Goal: Task Accomplishment & Management: Manage account settings

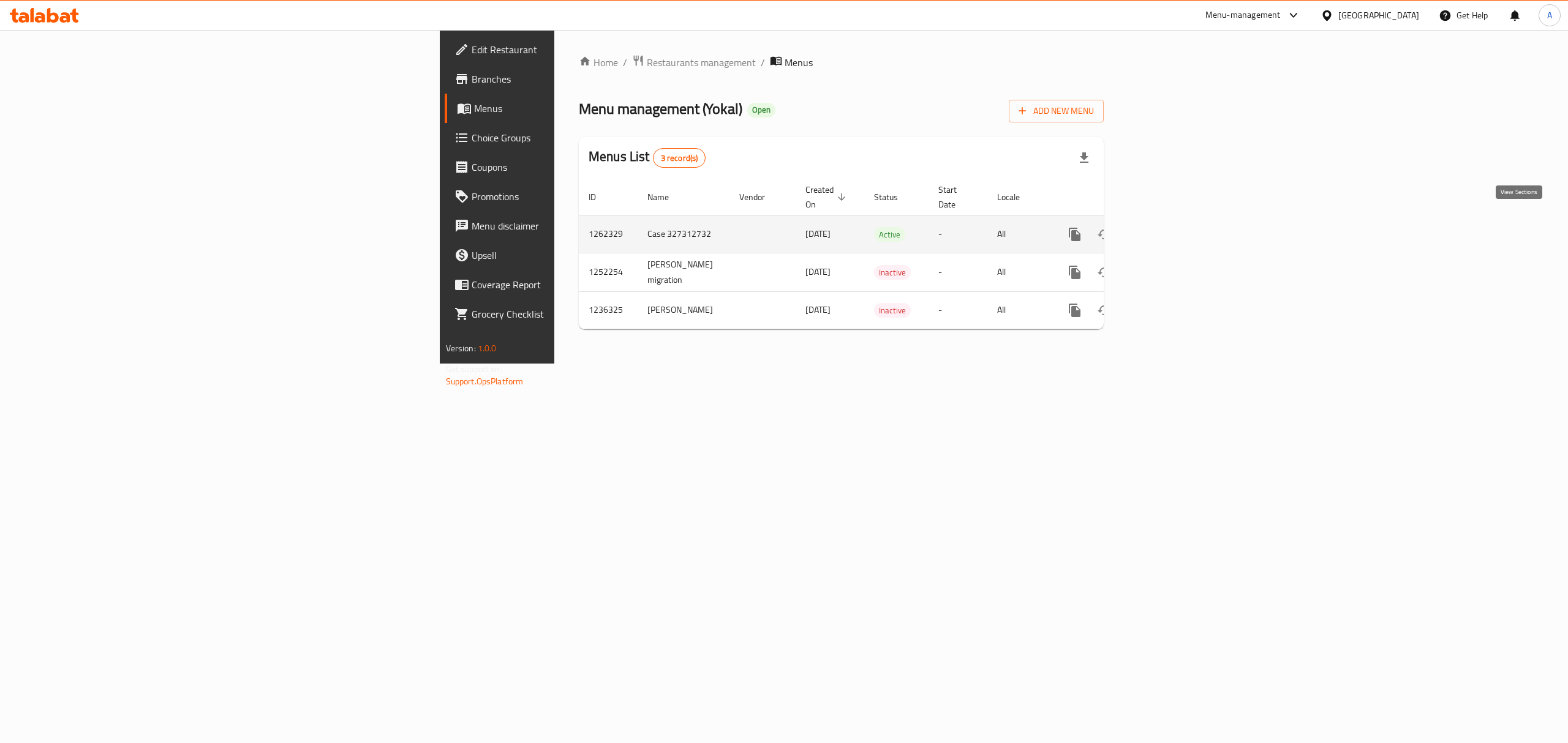
click at [1170, 227] on icon "enhanced table" at bounding box center [1163, 234] width 14 height 14
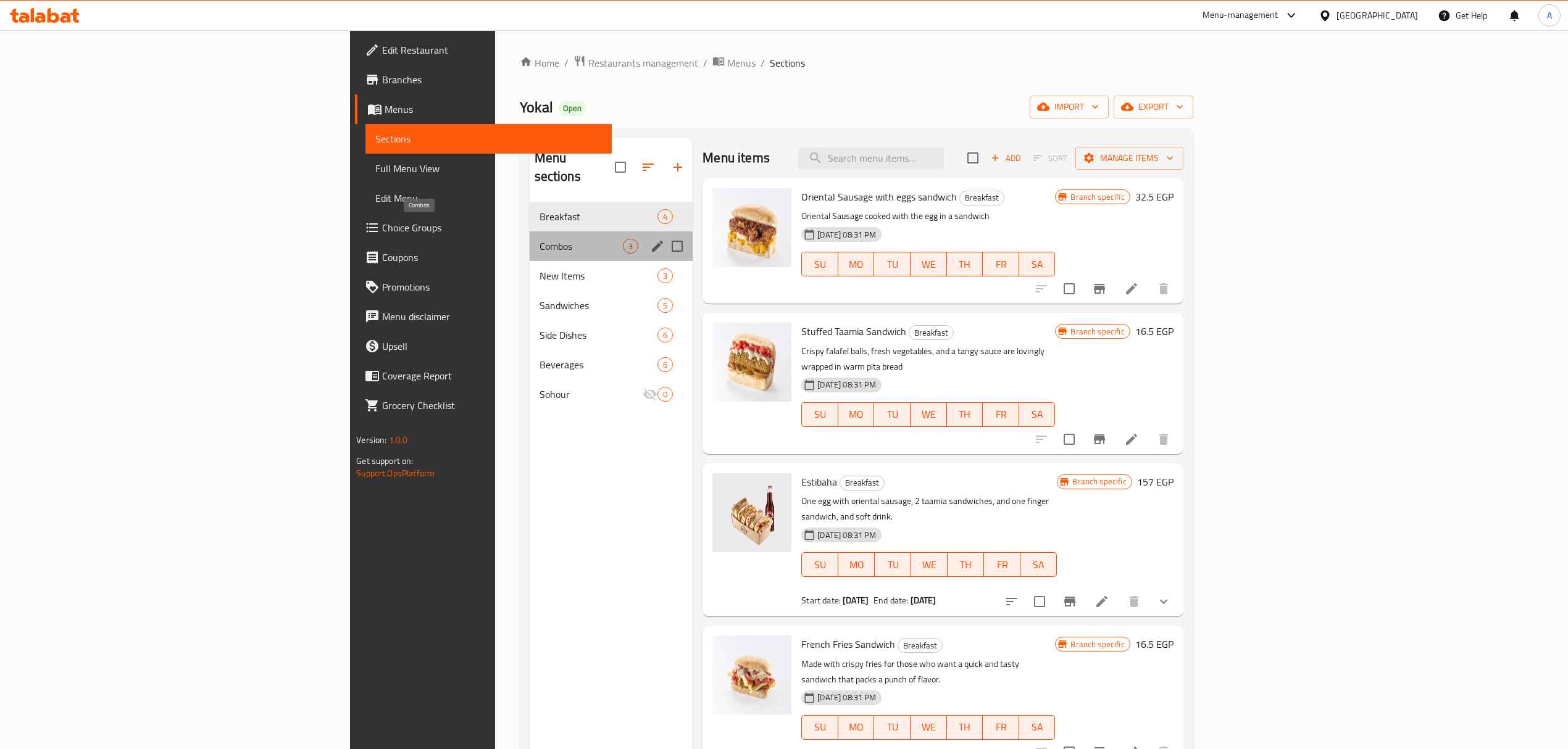
click at [539, 239] on span "Combos" at bounding box center [581, 246] width 84 height 15
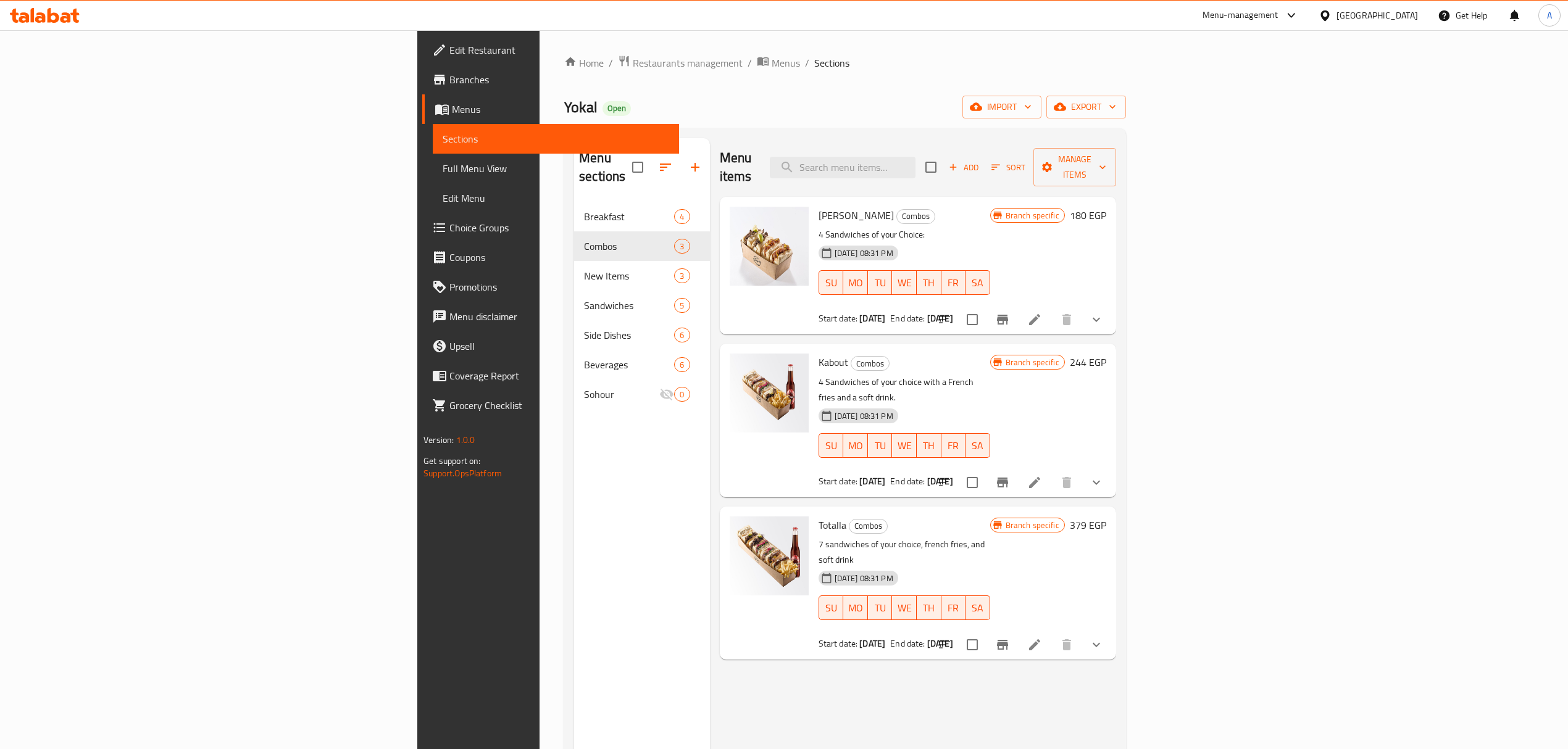
click at [1104, 637] on icon "show more" at bounding box center [1097, 645] width 15 height 15
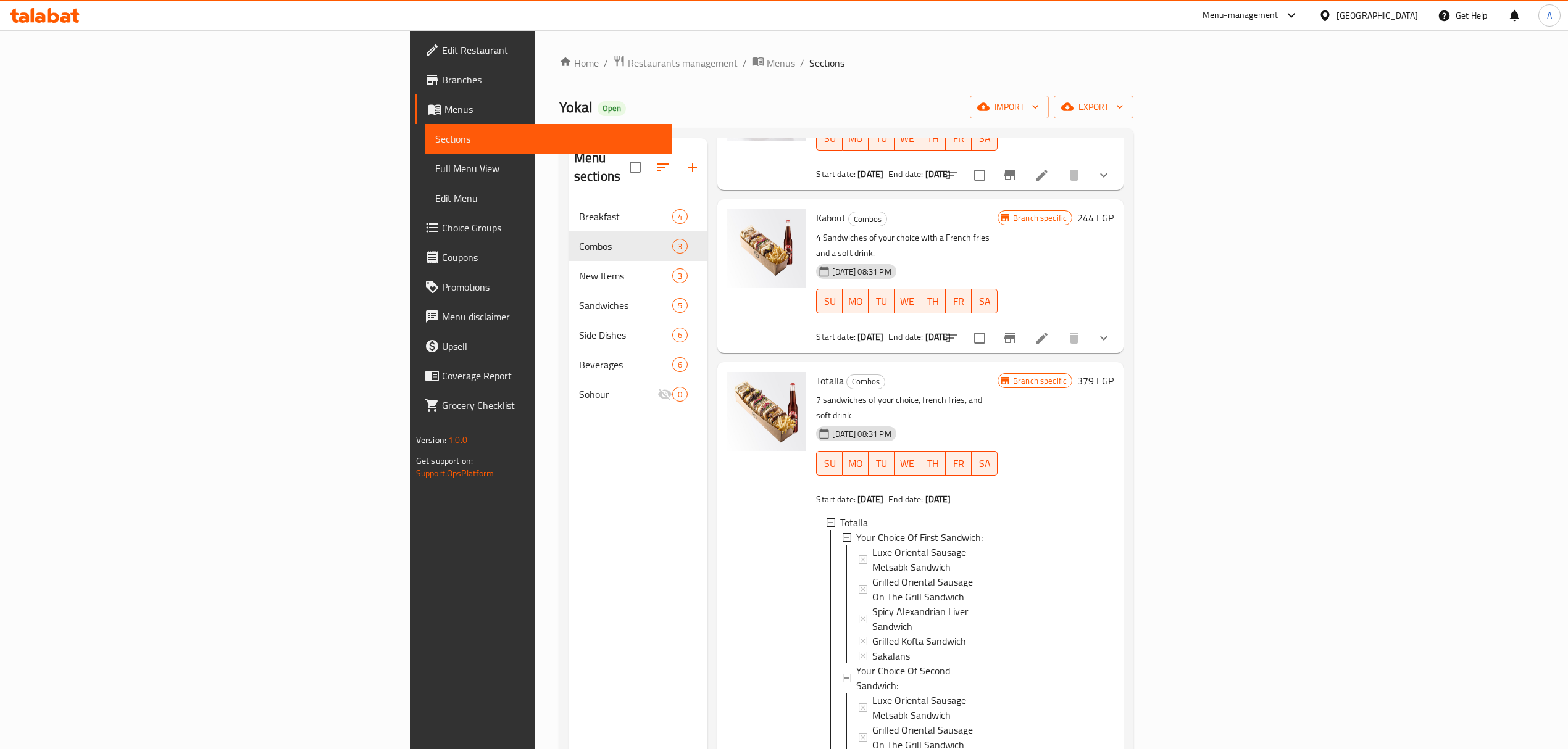
scroll to position [137, 0]
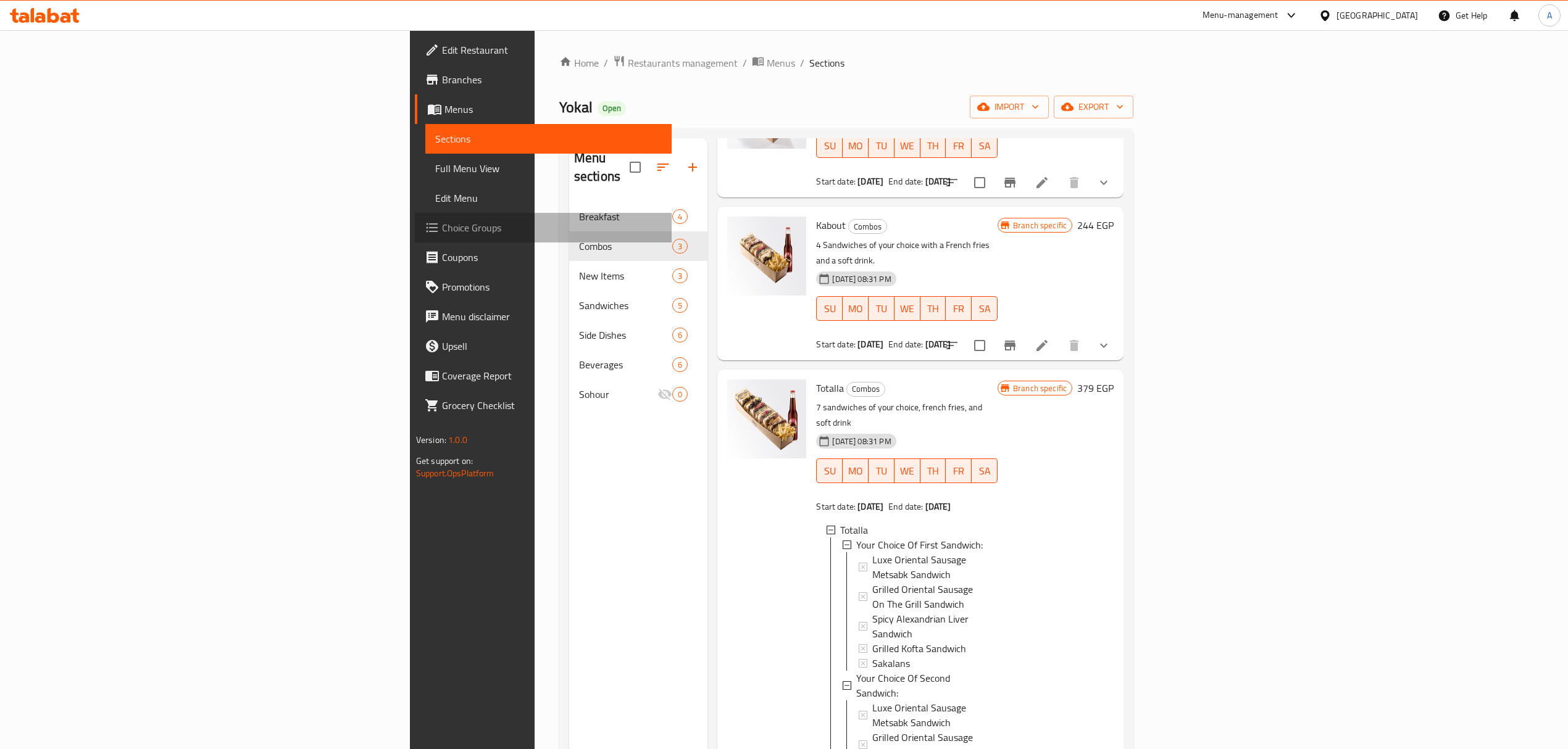
click at [442, 224] on span "Choice Groups" at bounding box center [552, 228] width 220 height 15
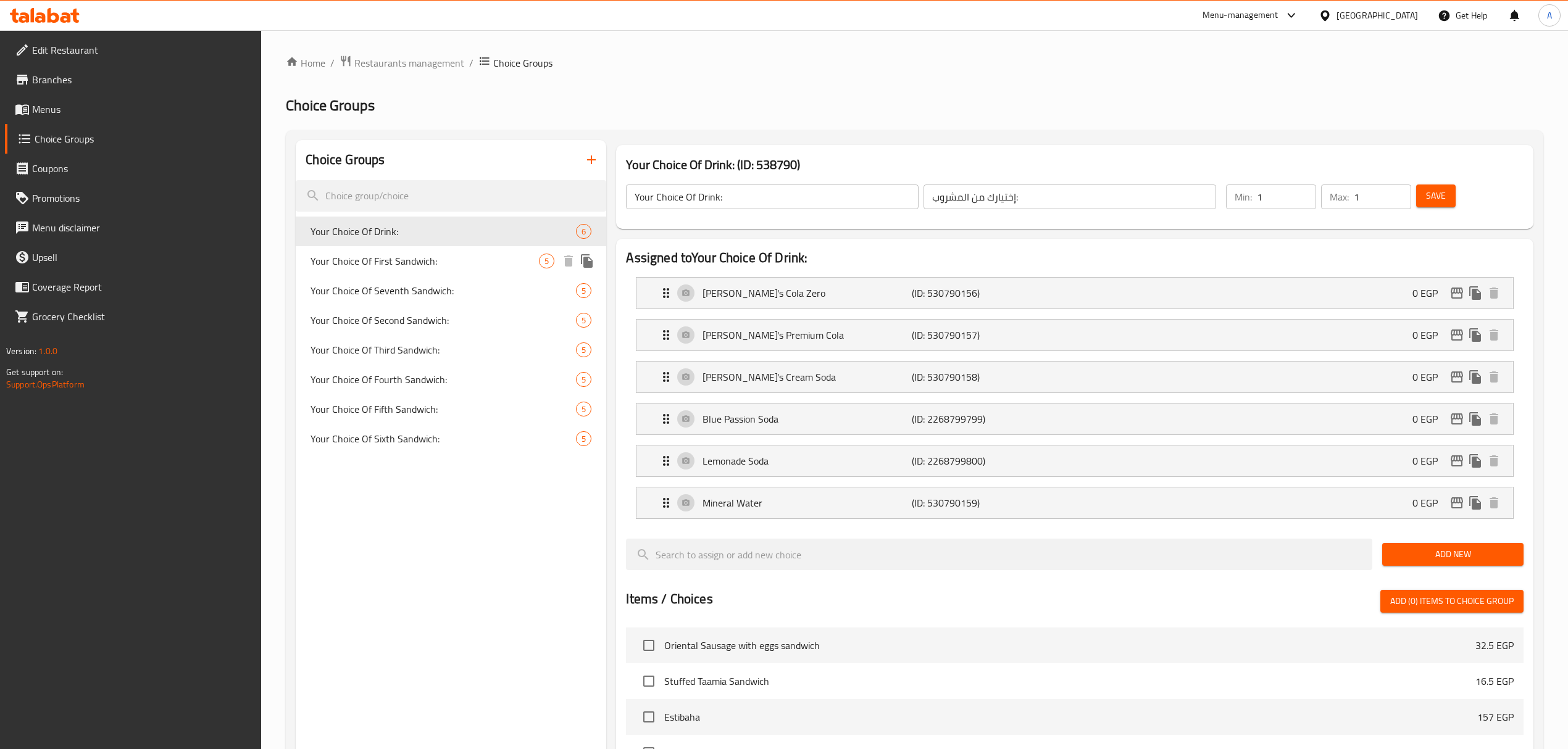
click at [414, 265] on span "Your Choice Of First Sandwich:" at bounding box center [425, 261] width 228 height 15
type input "Your Choice Of First Sandwich:"
type input "إختيارك من الساندوتش الأول:"
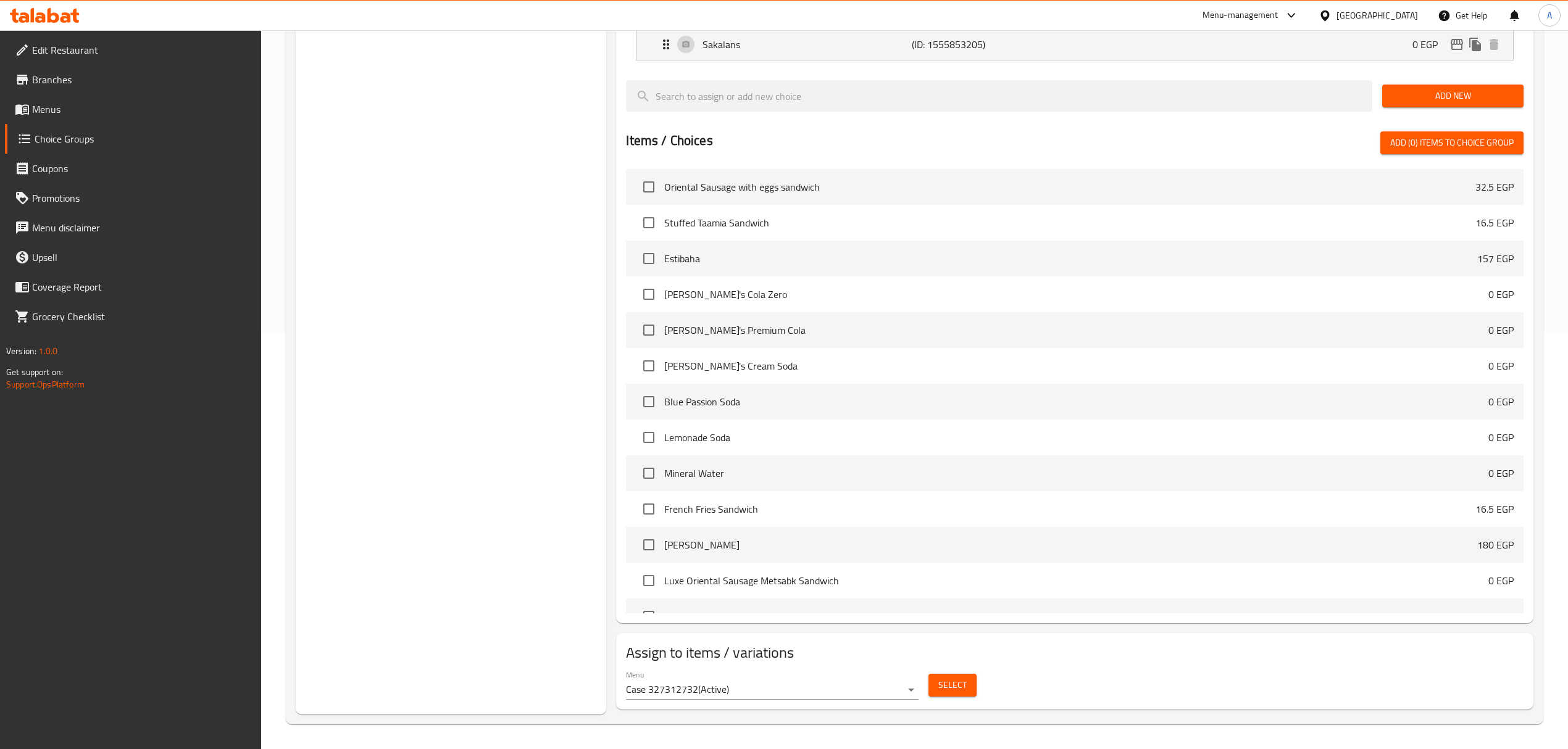
scroll to position [418, 0]
click at [946, 682] on span "Select" at bounding box center [952, 685] width 28 height 15
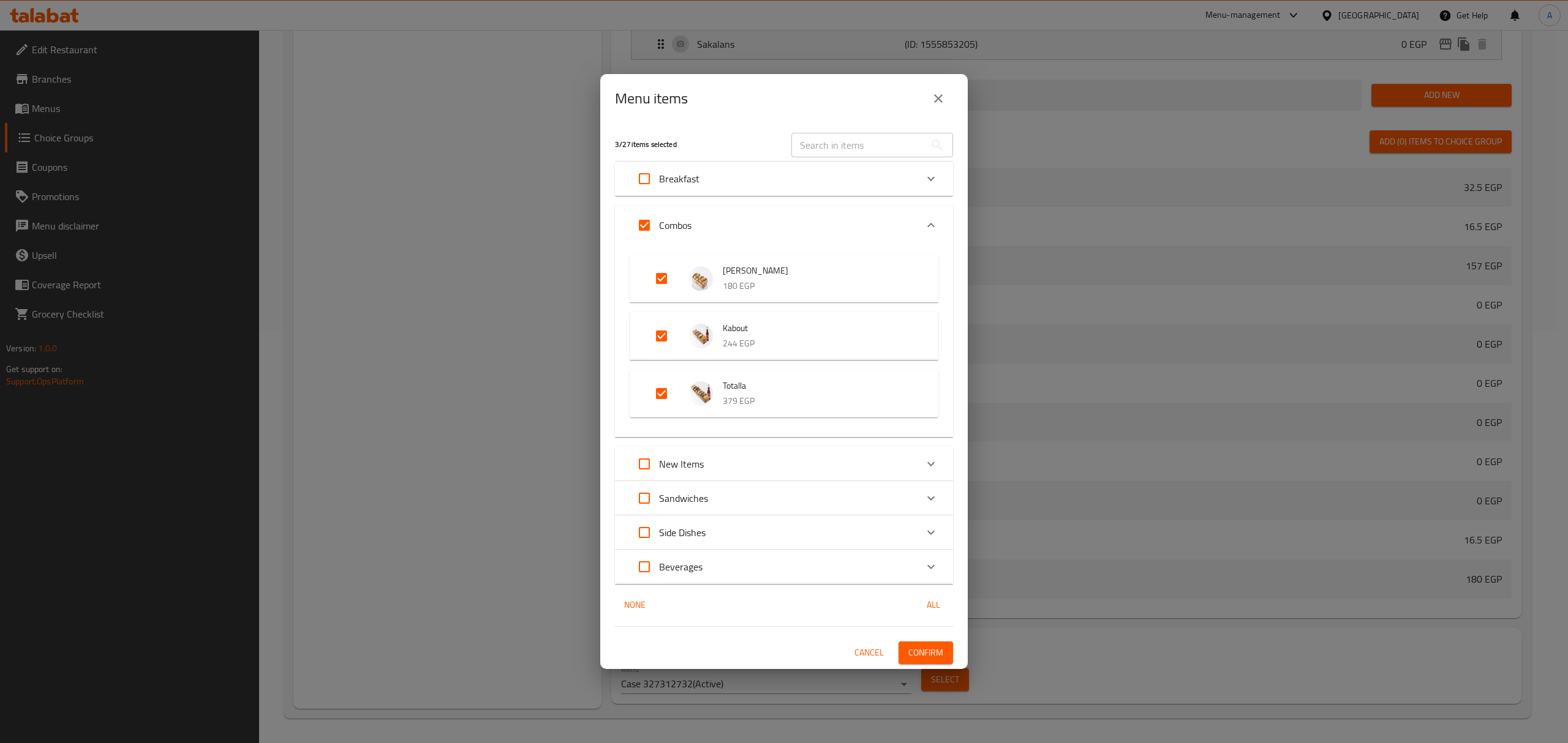
click at [665, 394] on input "Expand" at bounding box center [661, 393] width 29 height 29
checkbox input "false"
click at [667, 338] on input "Expand" at bounding box center [661, 336] width 29 height 29
checkbox input "false"
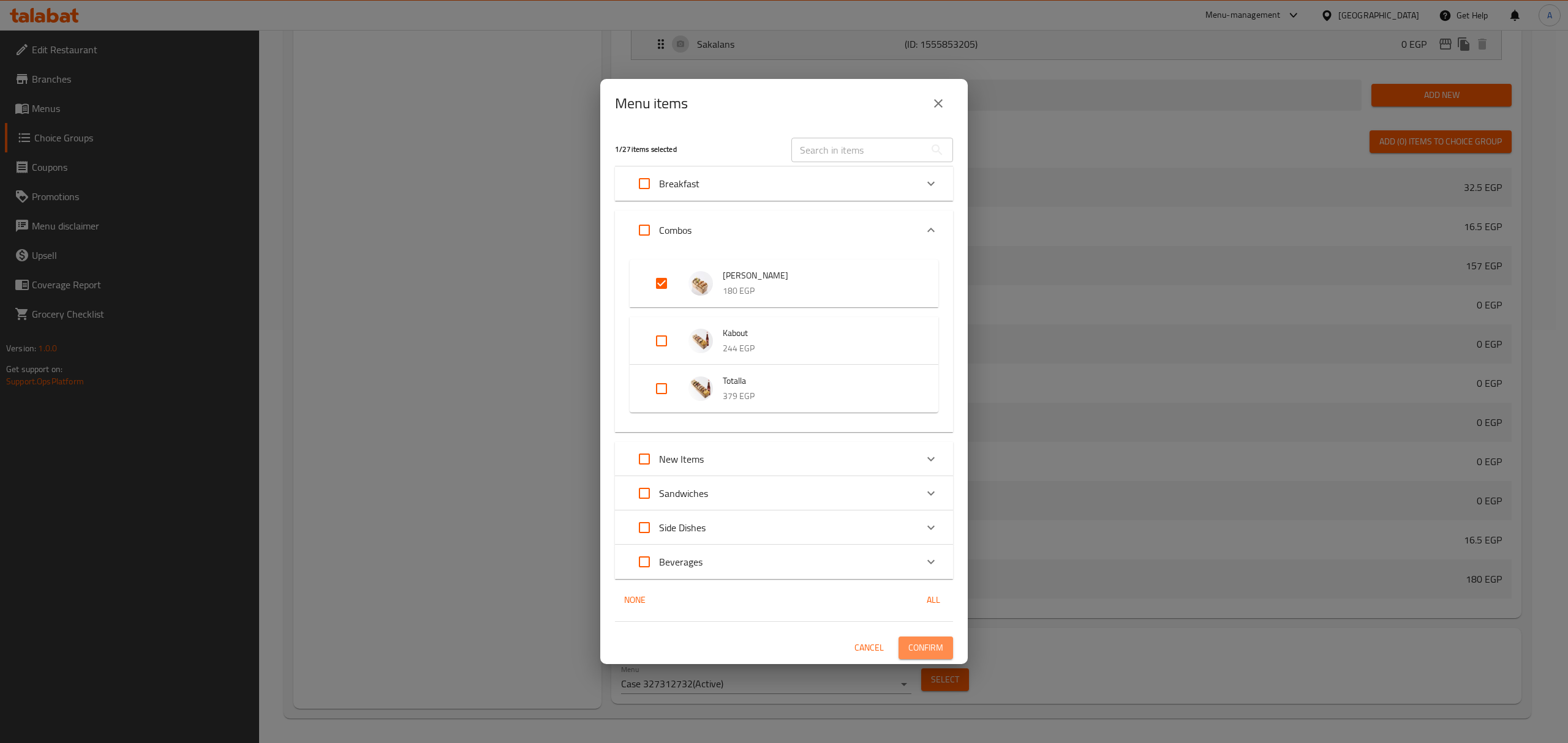
click at [929, 646] on span "Confirm" at bounding box center [925, 647] width 35 height 15
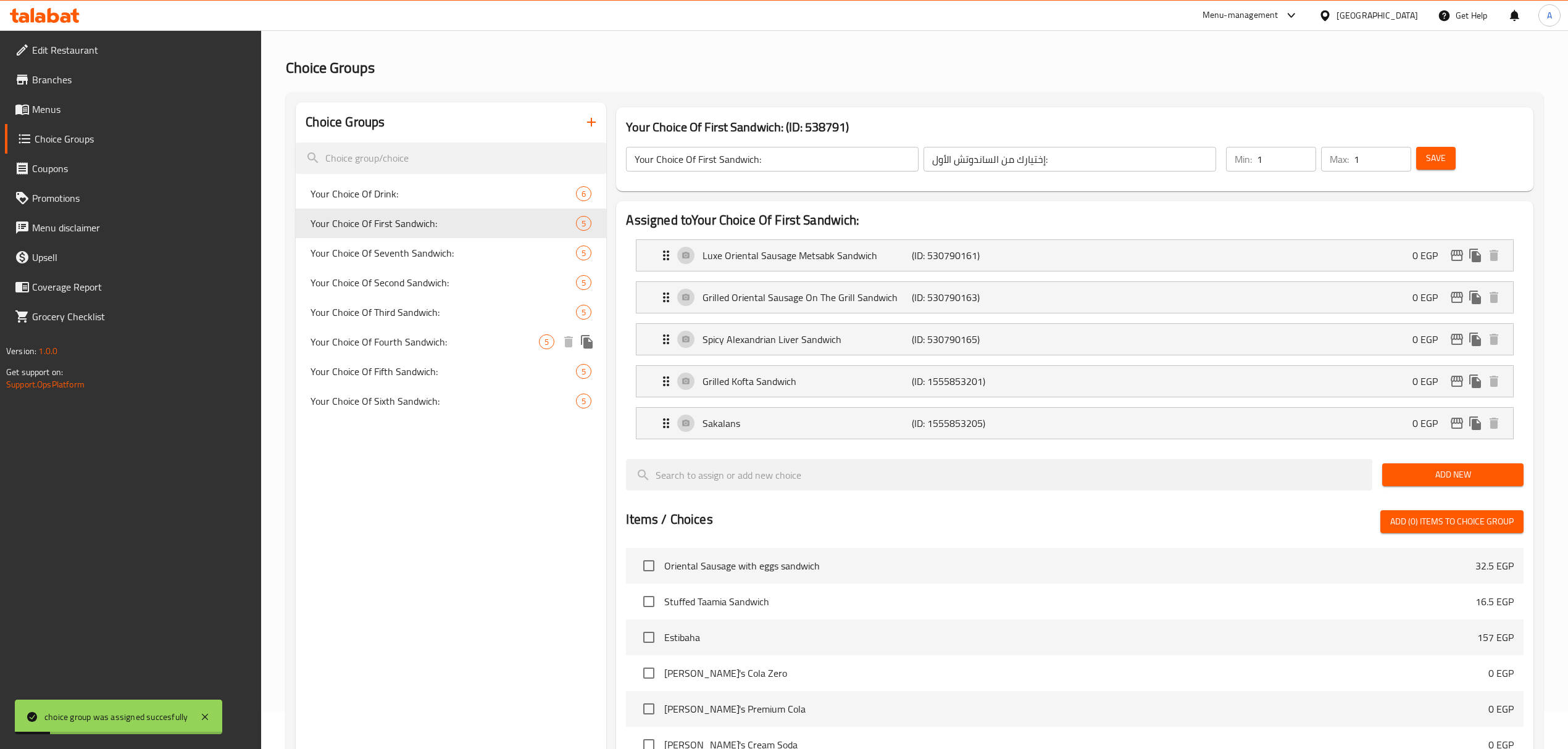
scroll to position [0, 0]
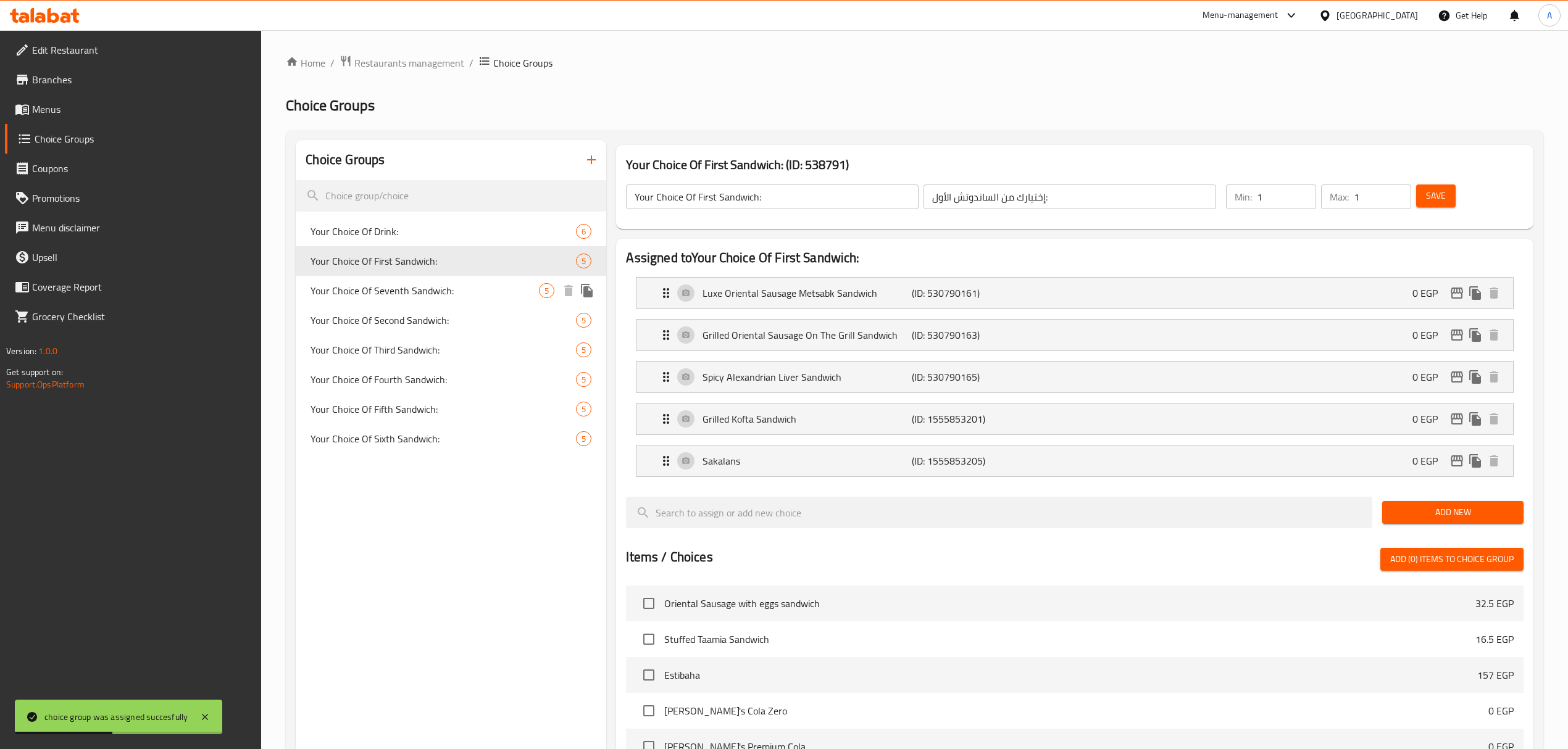
click at [443, 290] on span "Your Choice Of Seventh Sandwich:" at bounding box center [425, 290] width 228 height 15
type input "Your Choice Of Seventh Sandwich:"
type input "اختيارك من الساندوتش السابع:"
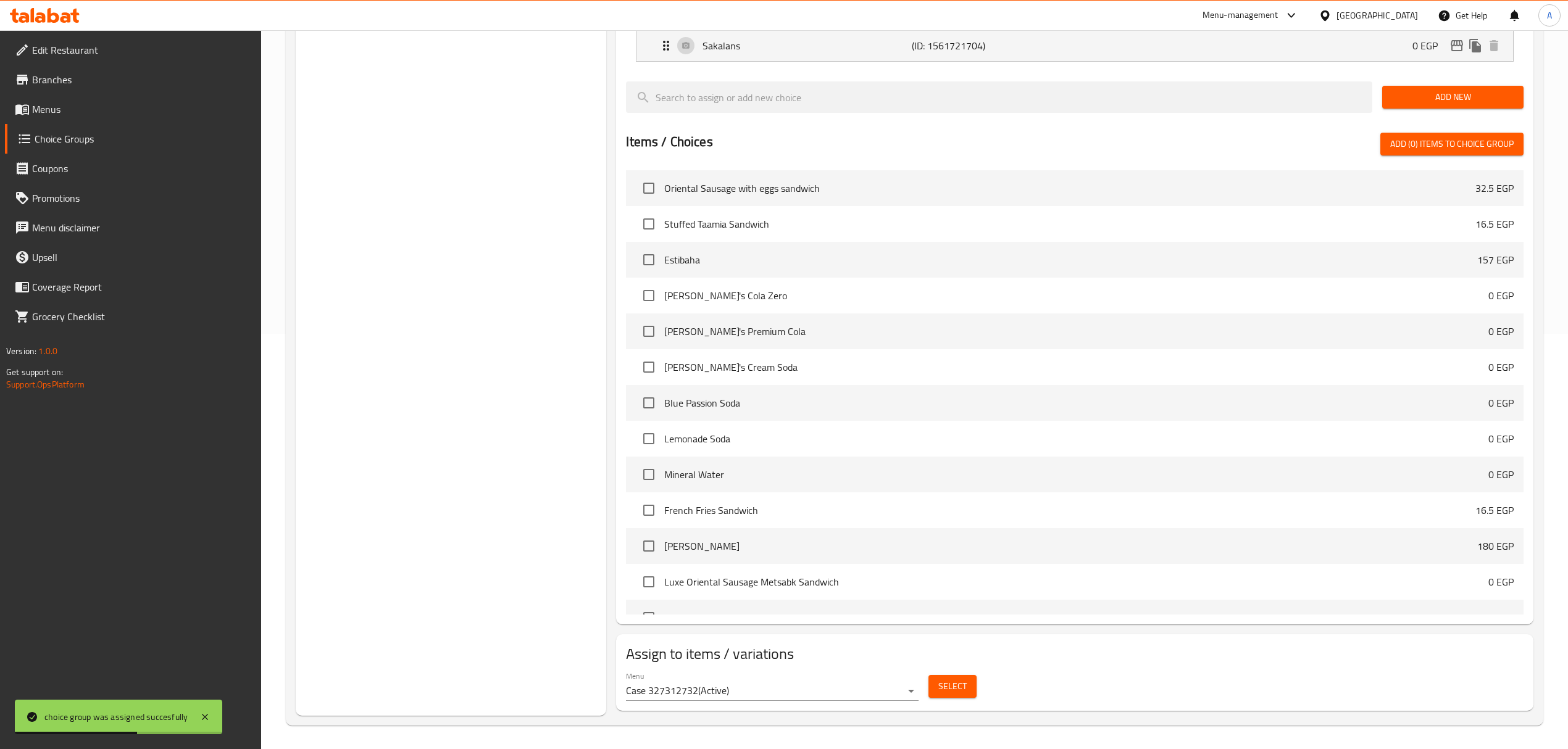
scroll to position [418, 0]
click at [953, 686] on span "Select" at bounding box center [952, 685] width 28 height 15
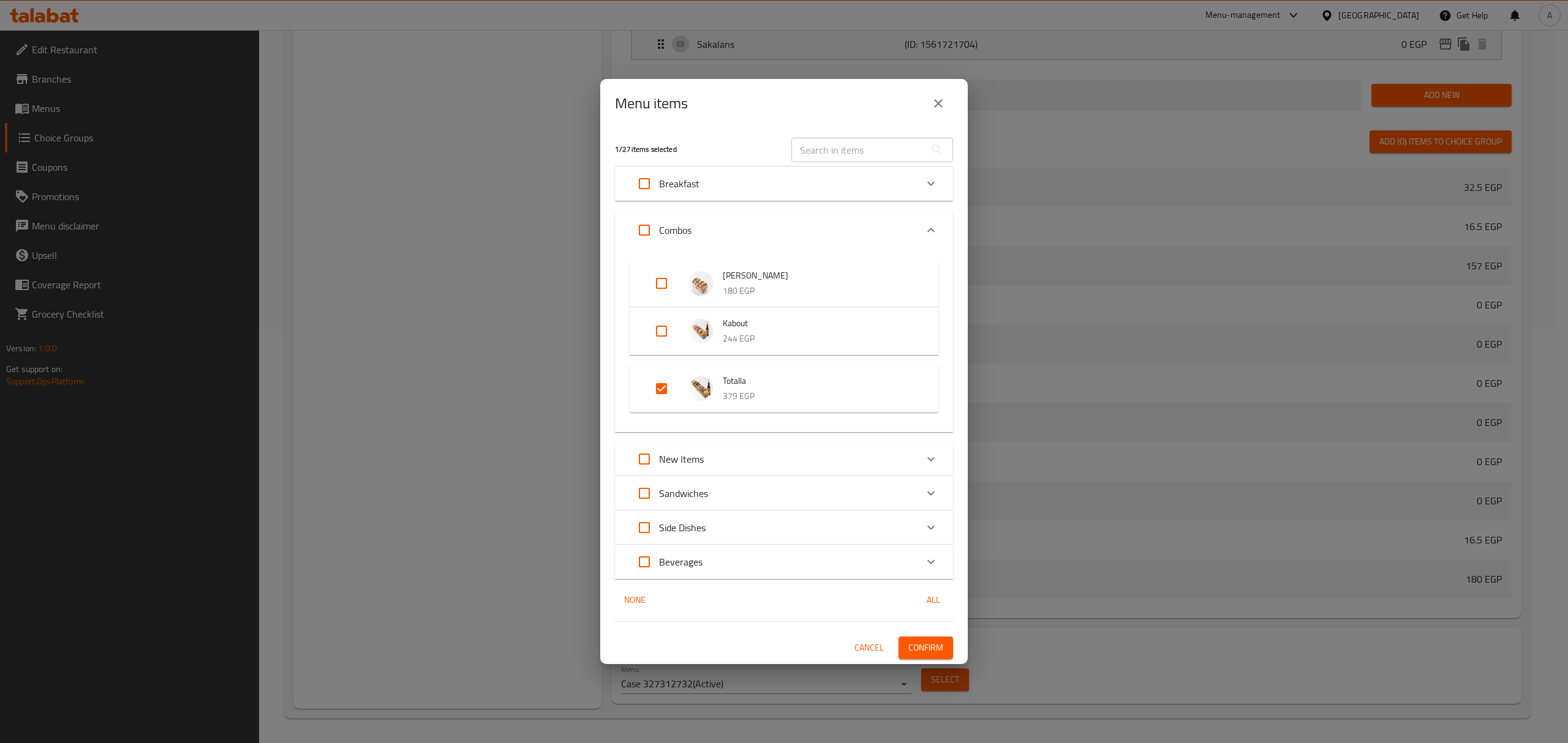
click at [660, 387] on input "Expand" at bounding box center [661, 388] width 29 height 29
checkbox input "false"
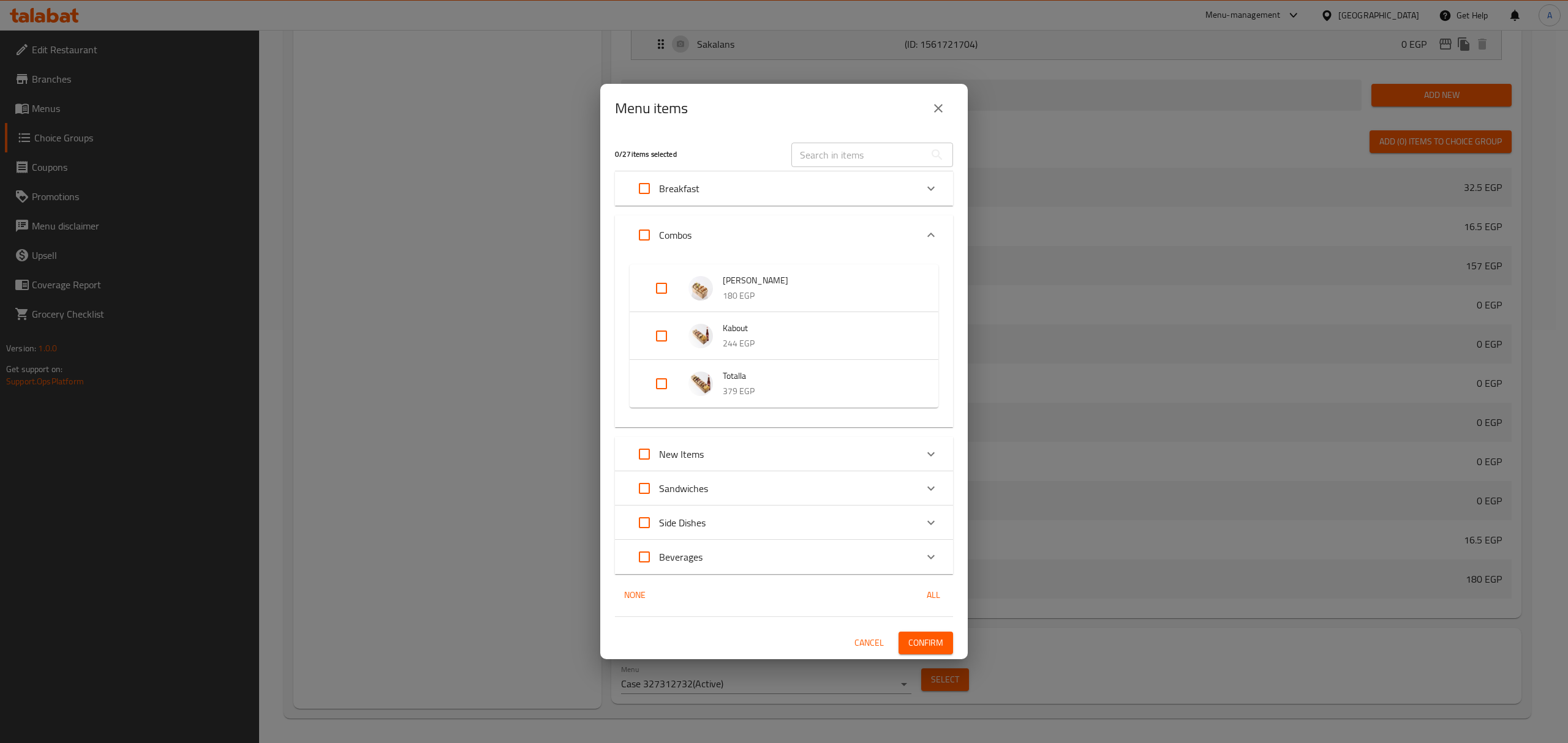
click at [927, 646] on span "Confirm" at bounding box center [925, 643] width 35 height 15
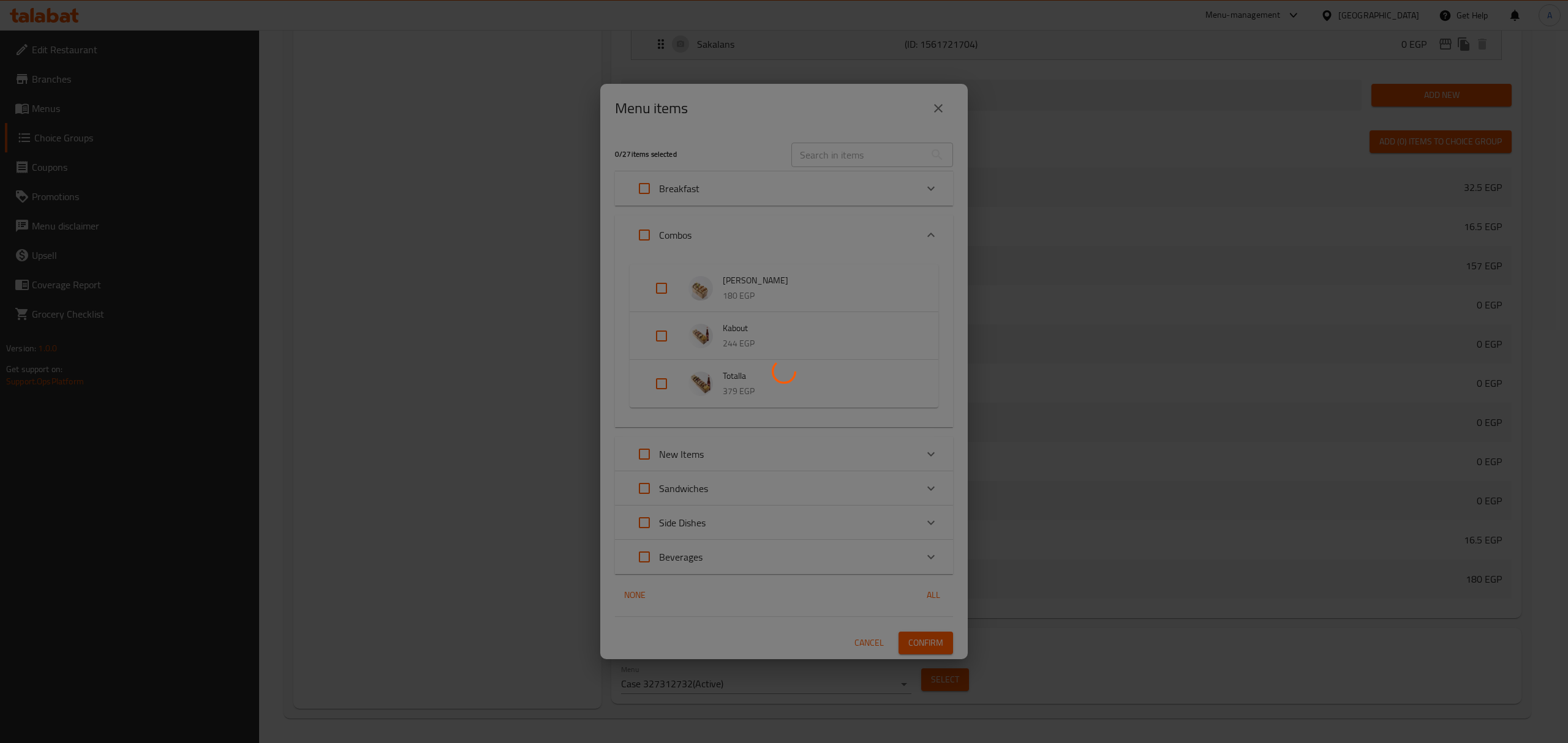
click at [483, 469] on div at bounding box center [784, 371] width 1568 height 743
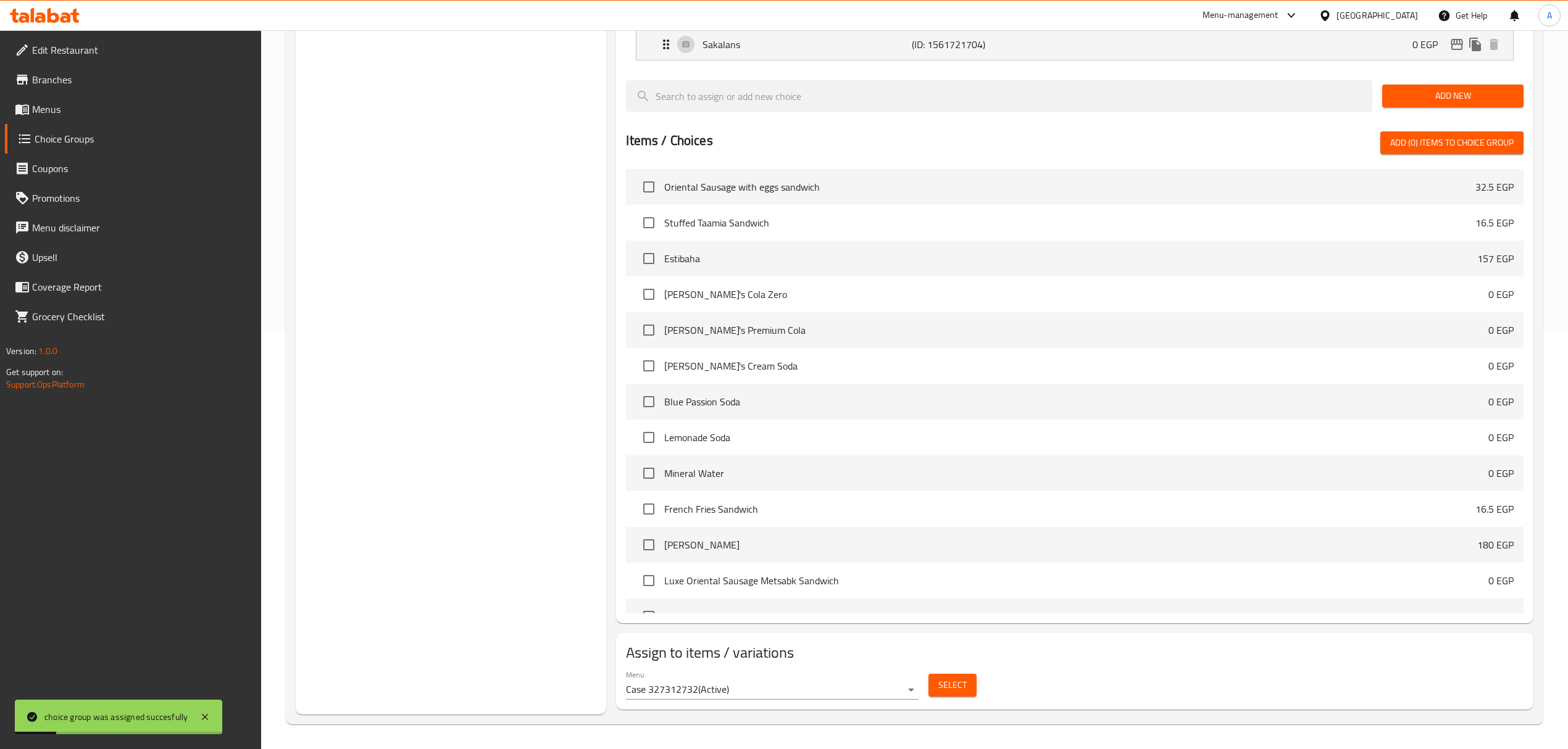
scroll to position [0, 0]
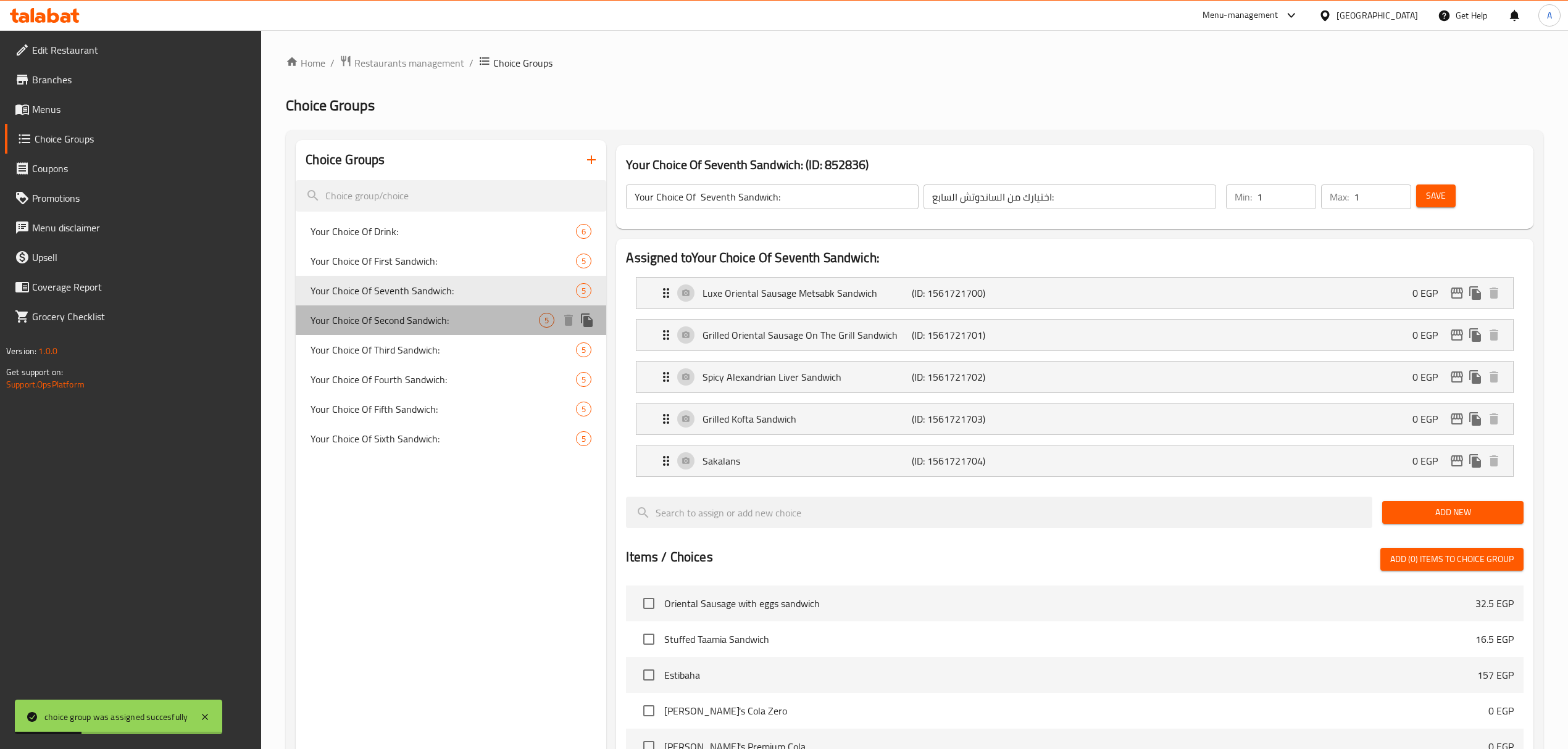
click at [430, 327] on span "Your Choice Of Second Sandwich:" at bounding box center [425, 320] width 228 height 15
type input "Your Choice Of Second Sandwich:"
type input "إختيارك من الساندوتش الثاني:"
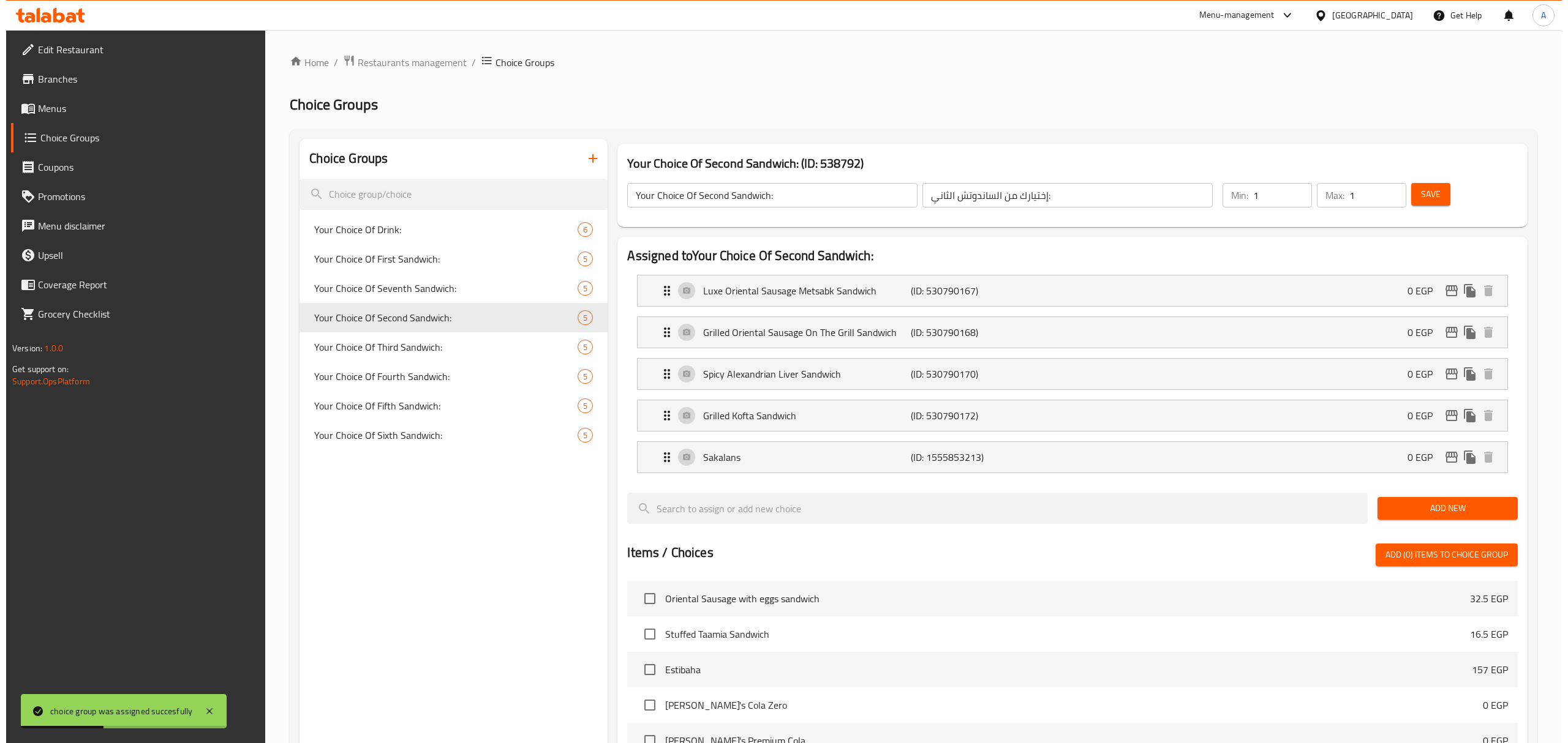
scroll to position [415, 0]
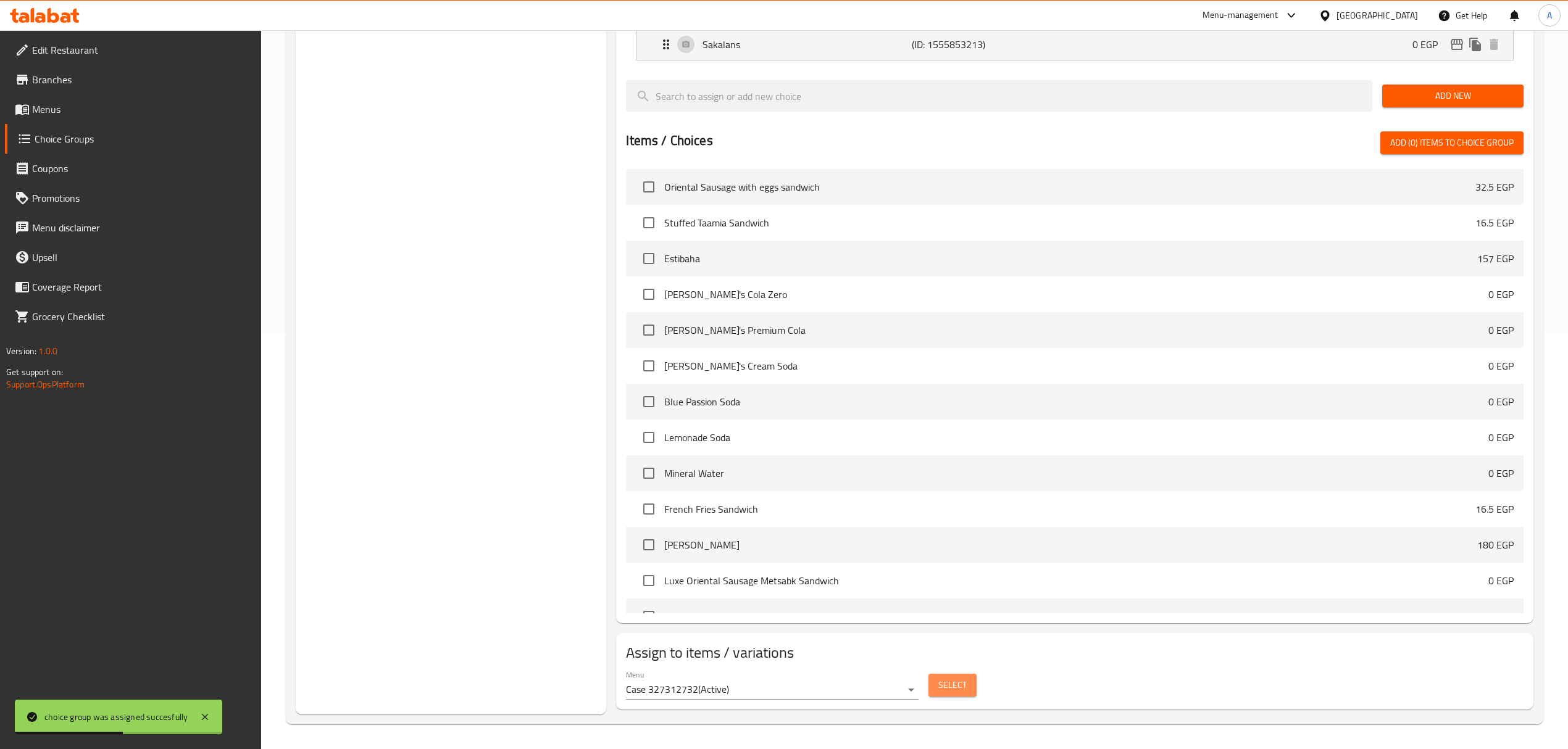
click at [953, 684] on span "Select" at bounding box center [952, 685] width 28 height 15
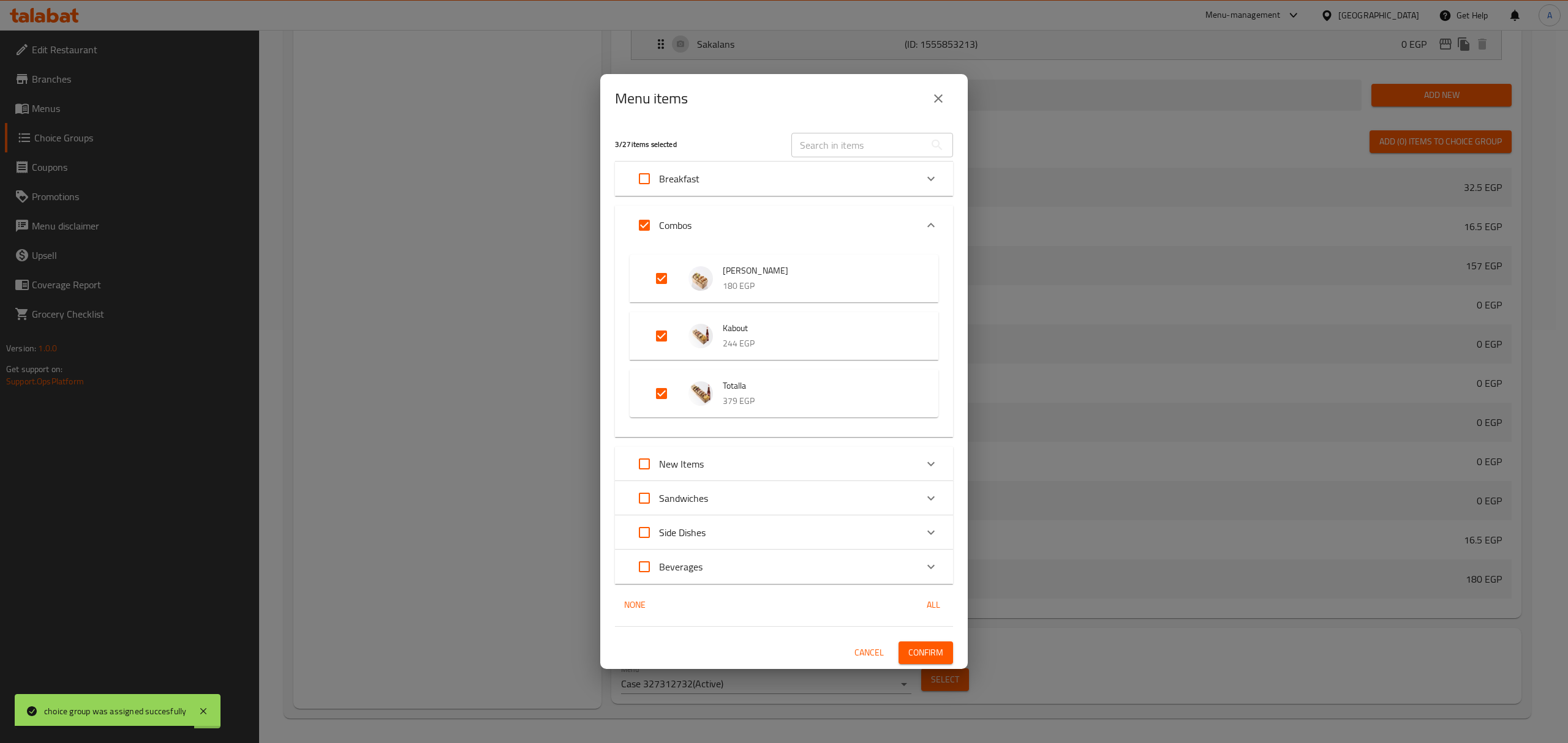
drag, startPoint x: 684, startPoint y: 450, endPoint x: 677, endPoint y: 460, distance: 12.2
click at [677, 460] on div "New Items" at bounding box center [666, 463] width 74 height 29
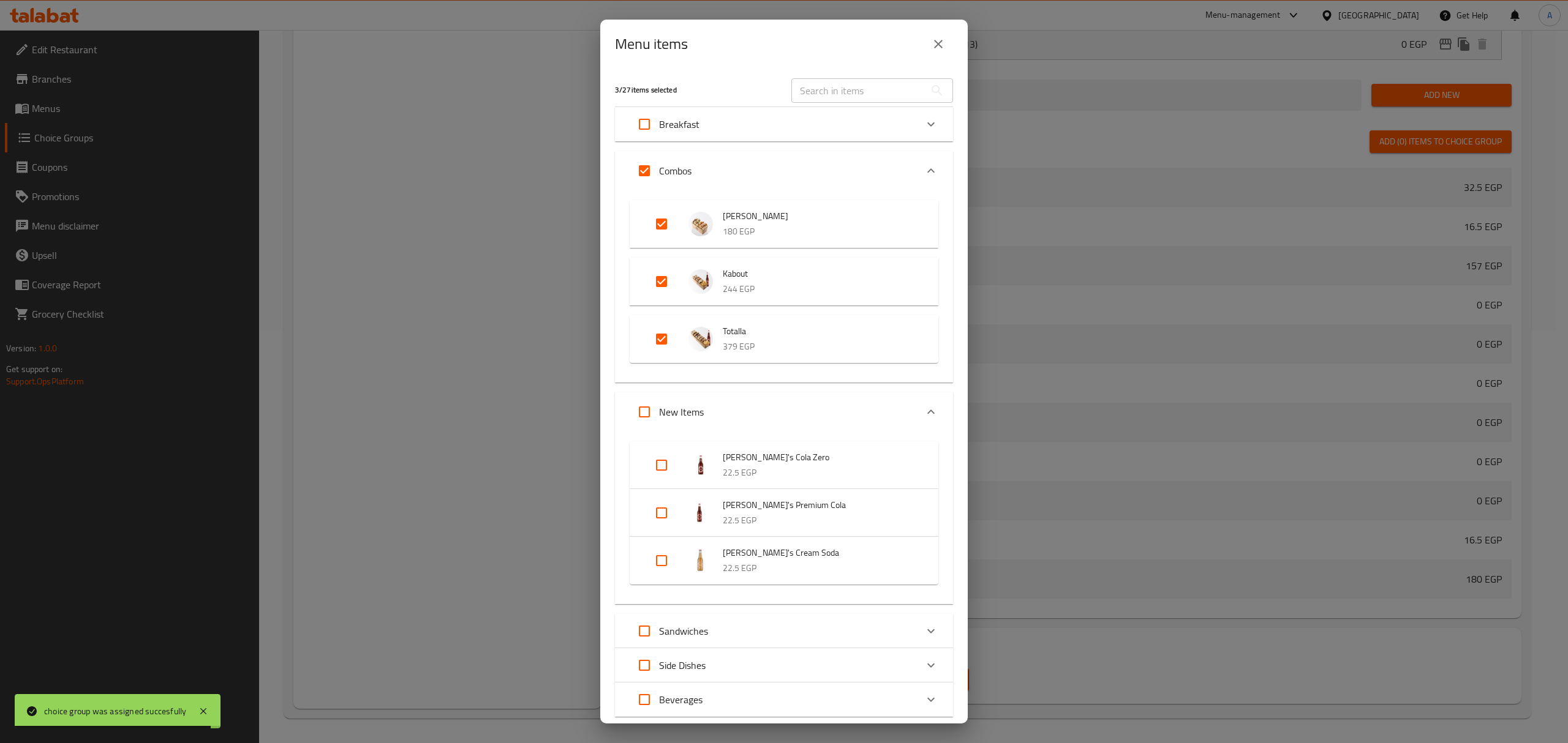
click at [656, 342] on input "Expand" at bounding box center [661, 339] width 29 height 29
checkbox input "false"
click at [665, 287] on input "Expand" at bounding box center [661, 281] width 29 height 29
checkbox input "false"
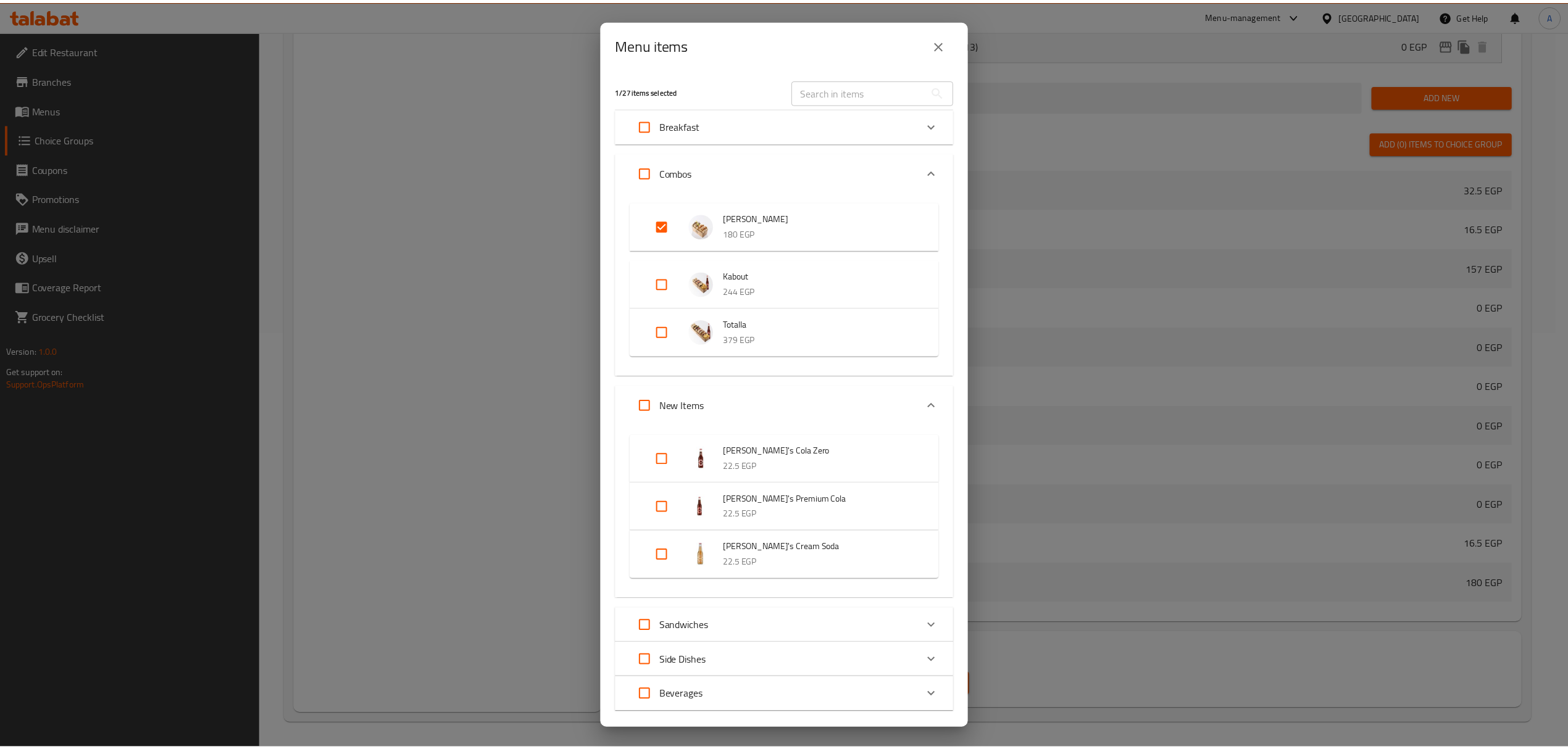
scroll to position [69, 0]
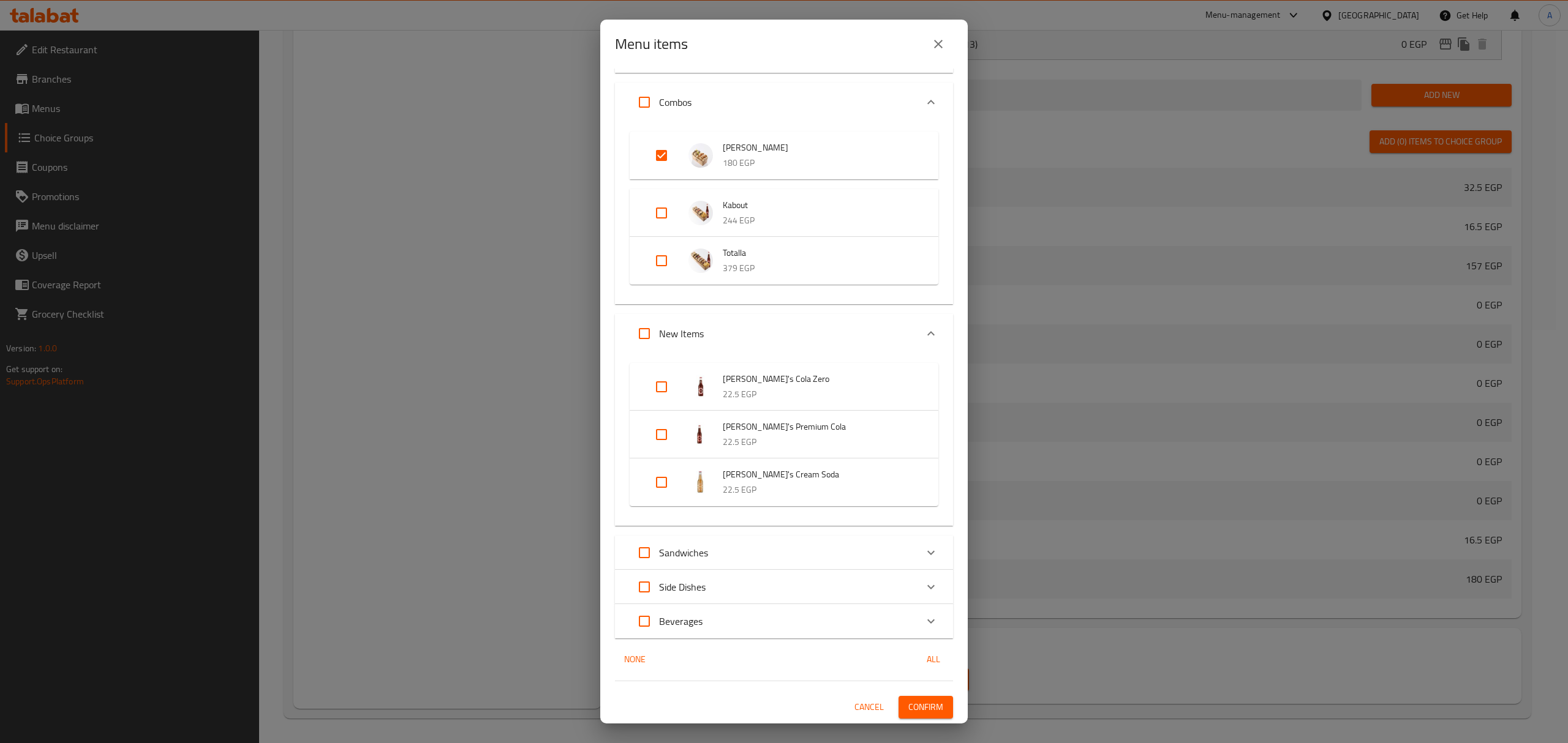
click at [921, 708] on span "Confirm" at bounding box center [925, 707] width 35 height 15
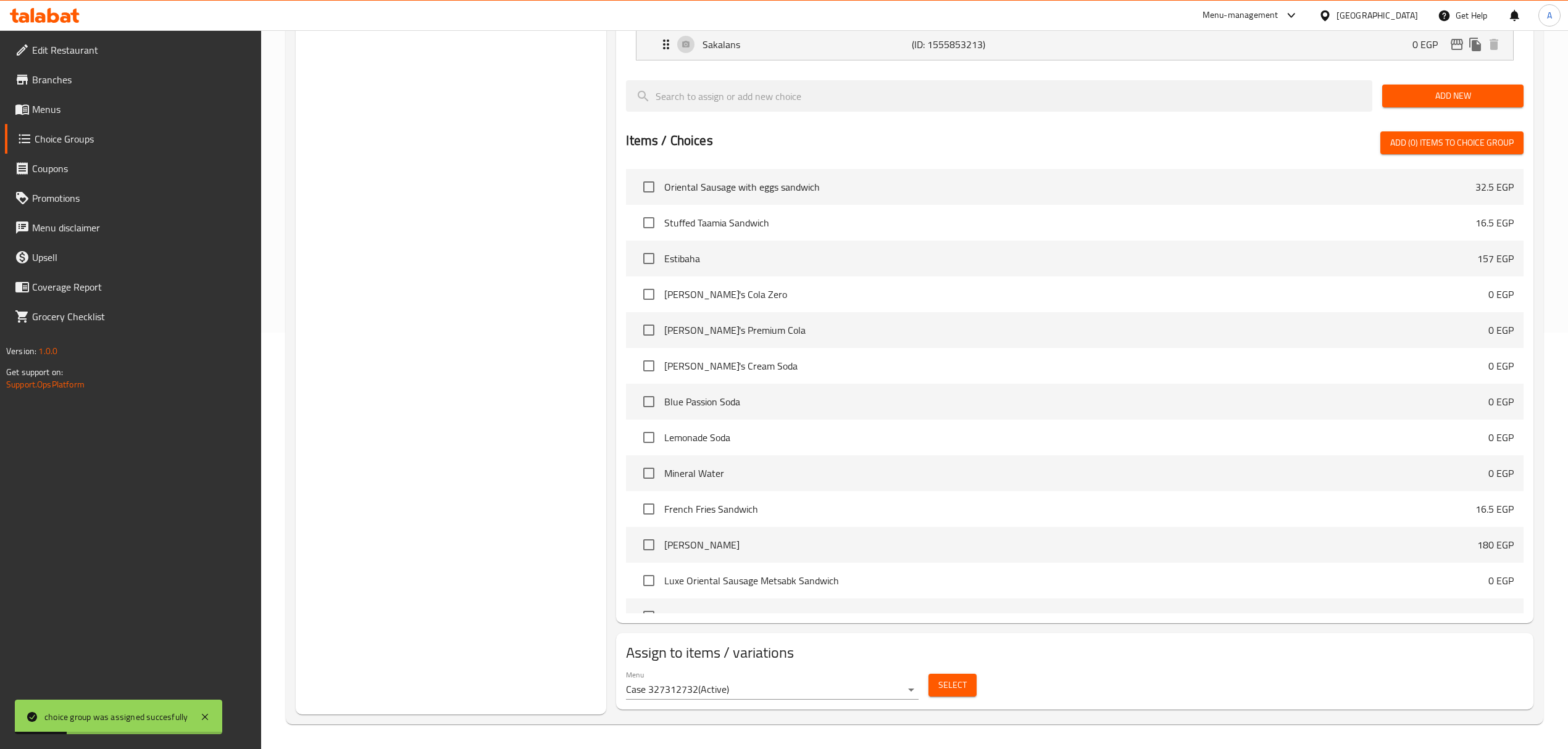
scroll to position [0, 0]
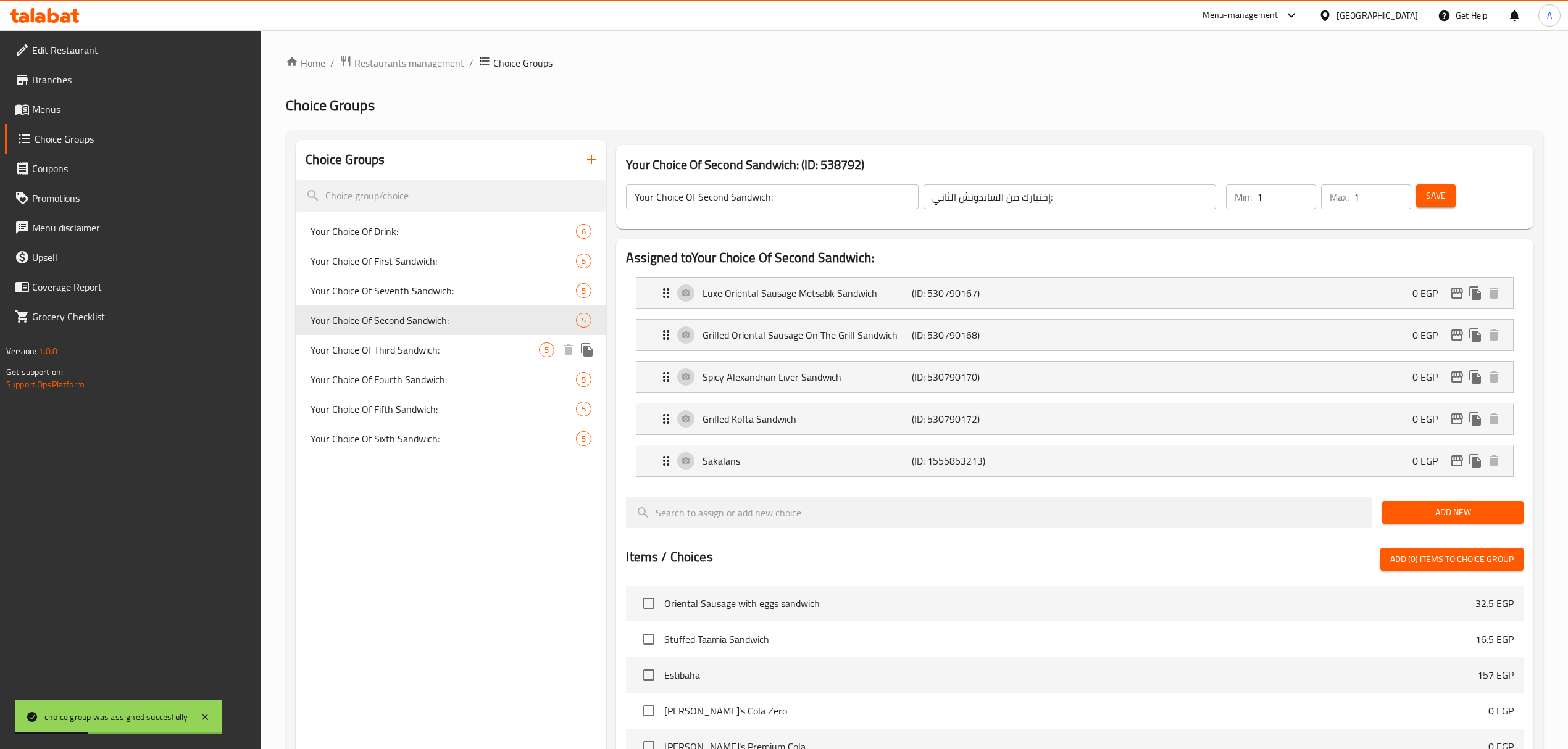
click at [425, 342] on span "Your Choice Of Third Sandwich:" at bounding box center [425, 350] width 228 height 15
type input "Your Choice Of Third Sandwich:"
type input "إختيارك من الساندوتش الثالث:"
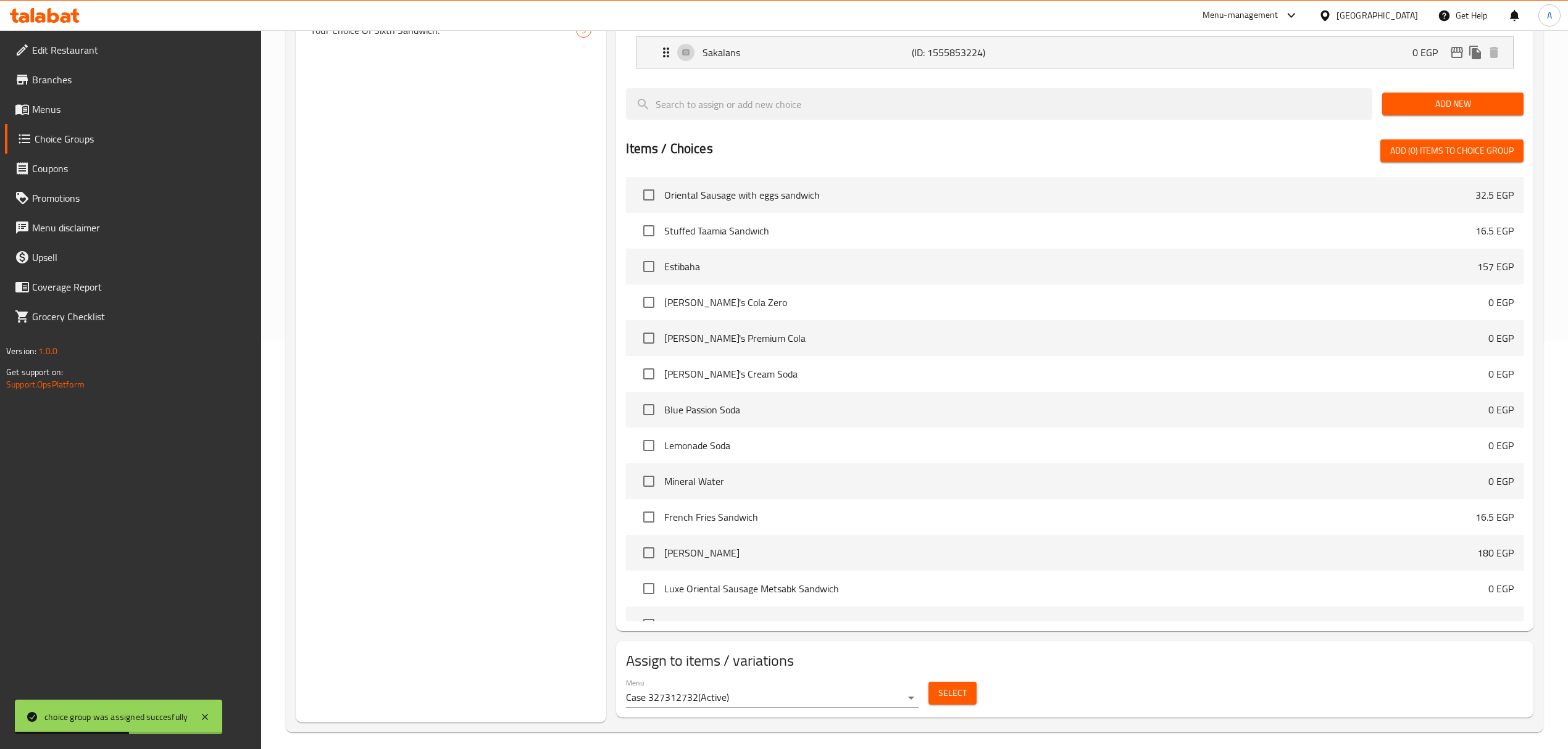
scroll to position [418, 0]
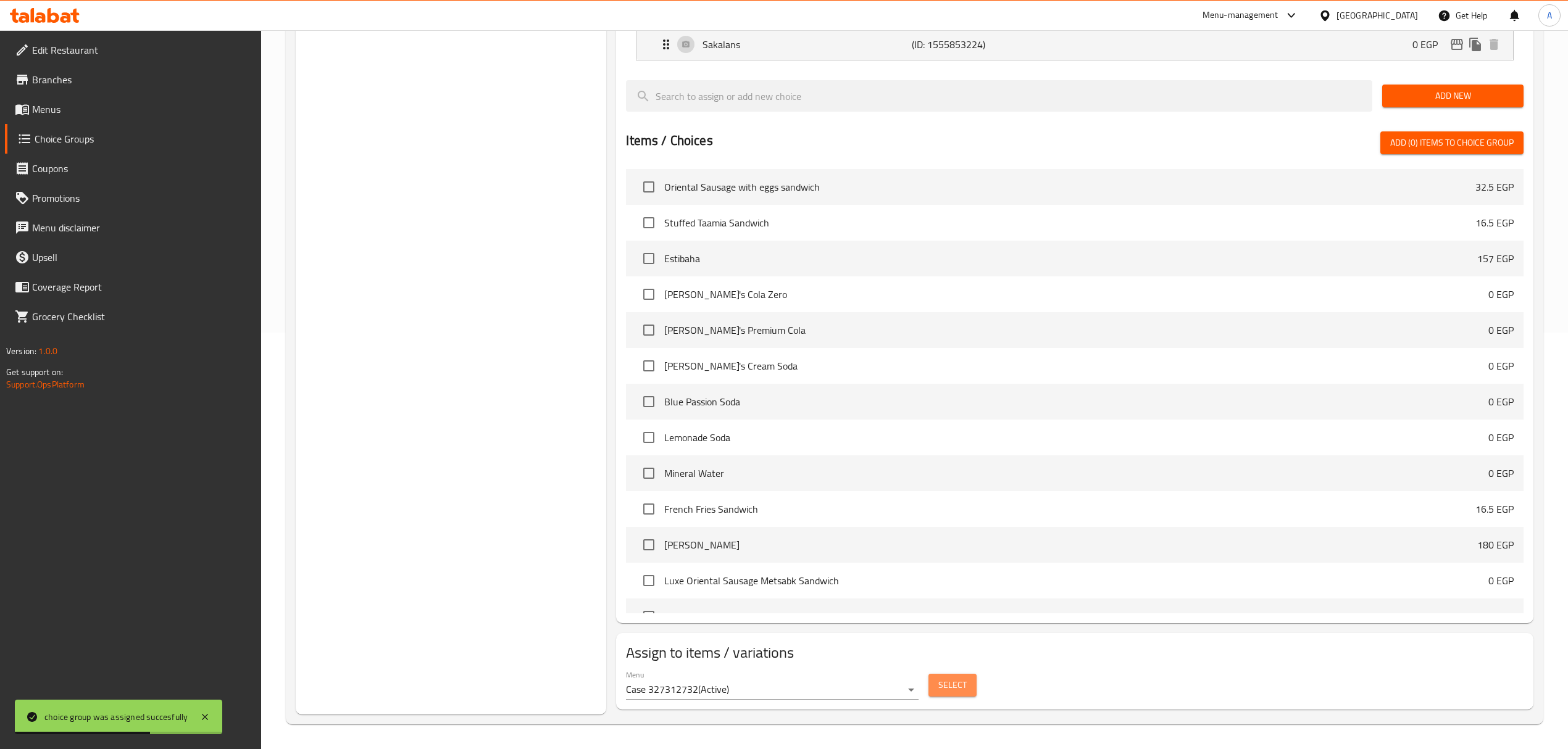
click at [938, 689] on span "Select" at bounding box center [952, 685] width 28 height 15
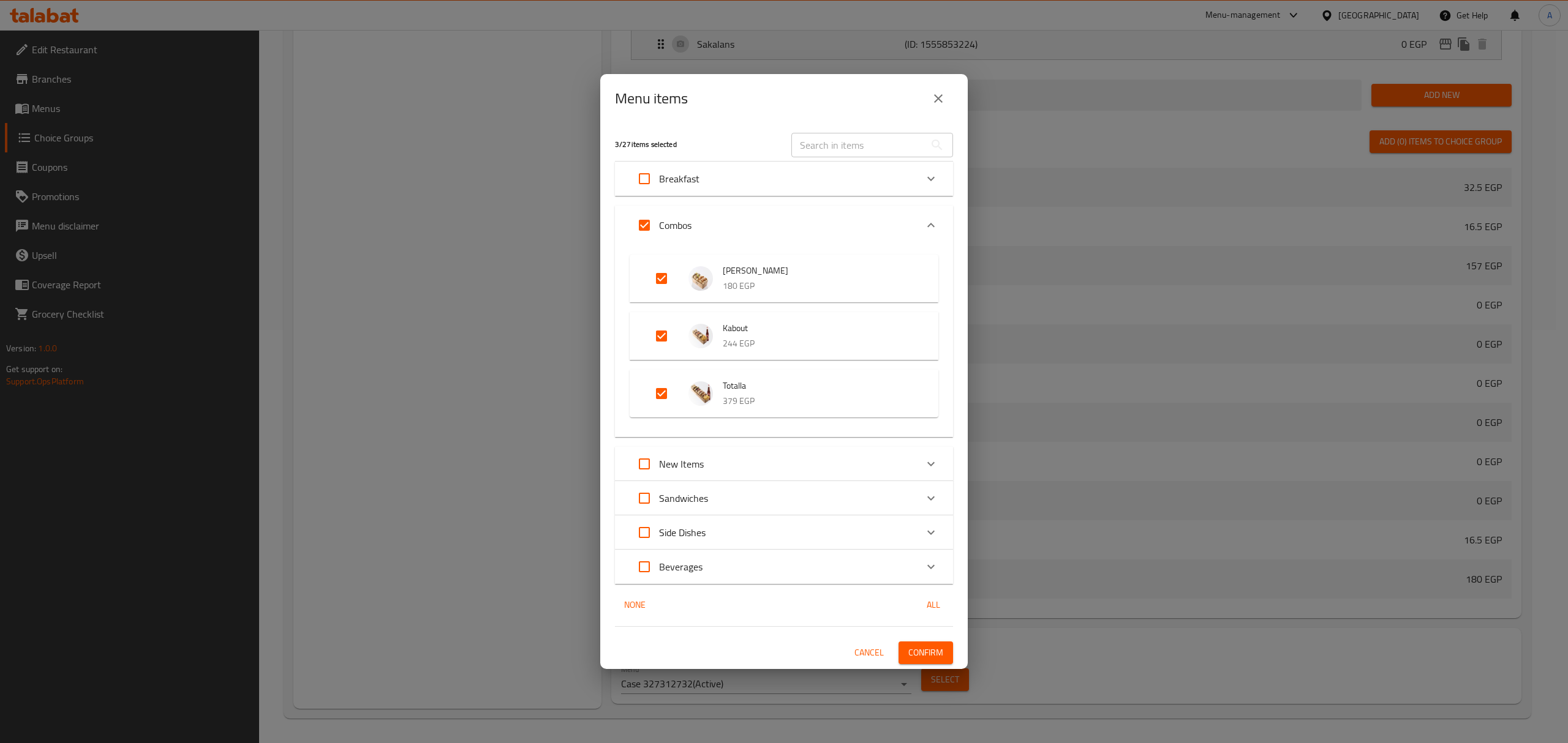
click at [662, 342] on input "Expand" at bounding box center [661, 336] width 29 height 29
checkbox input "false"
click at [664, 410] on li "Totalla 379 EGP" at bounding box center [784, 393] width 279 height 43
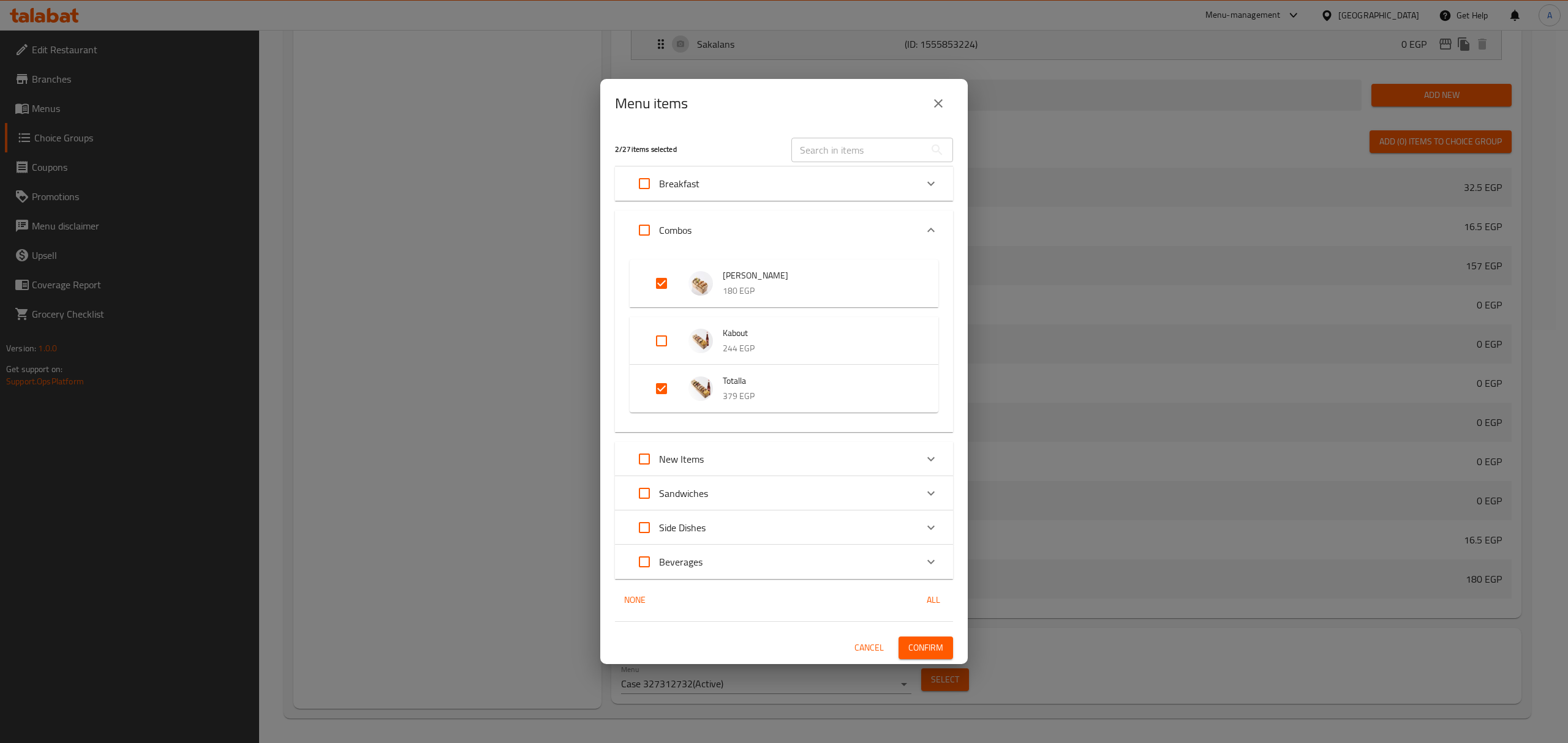
click at [662, 391] on input "Expand" at bounding box center [661, 388] width 29 height 29
checkbox input "false"
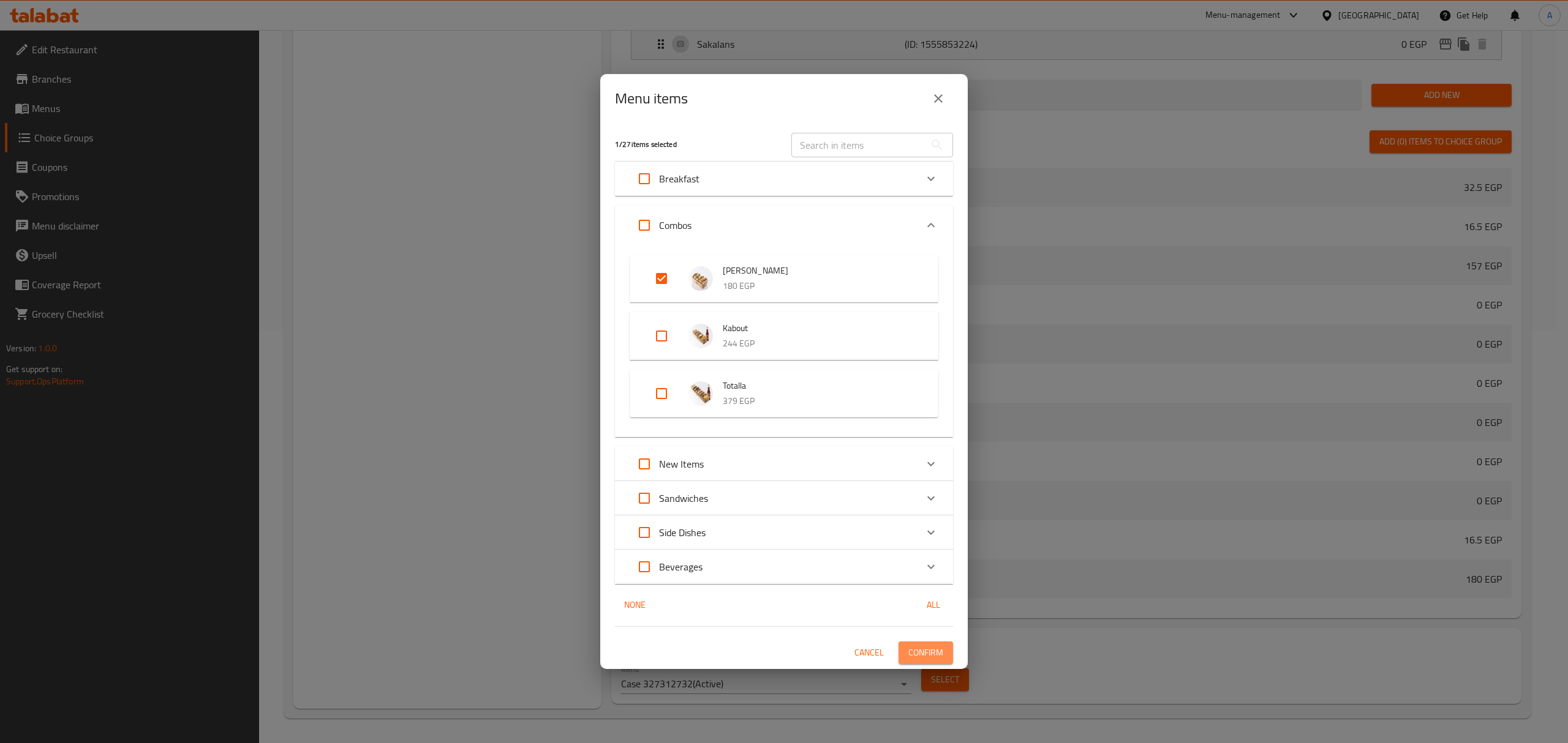
click at [929, 653] on span "Confirm" at bounding box center [925, 653] width 35 height 15
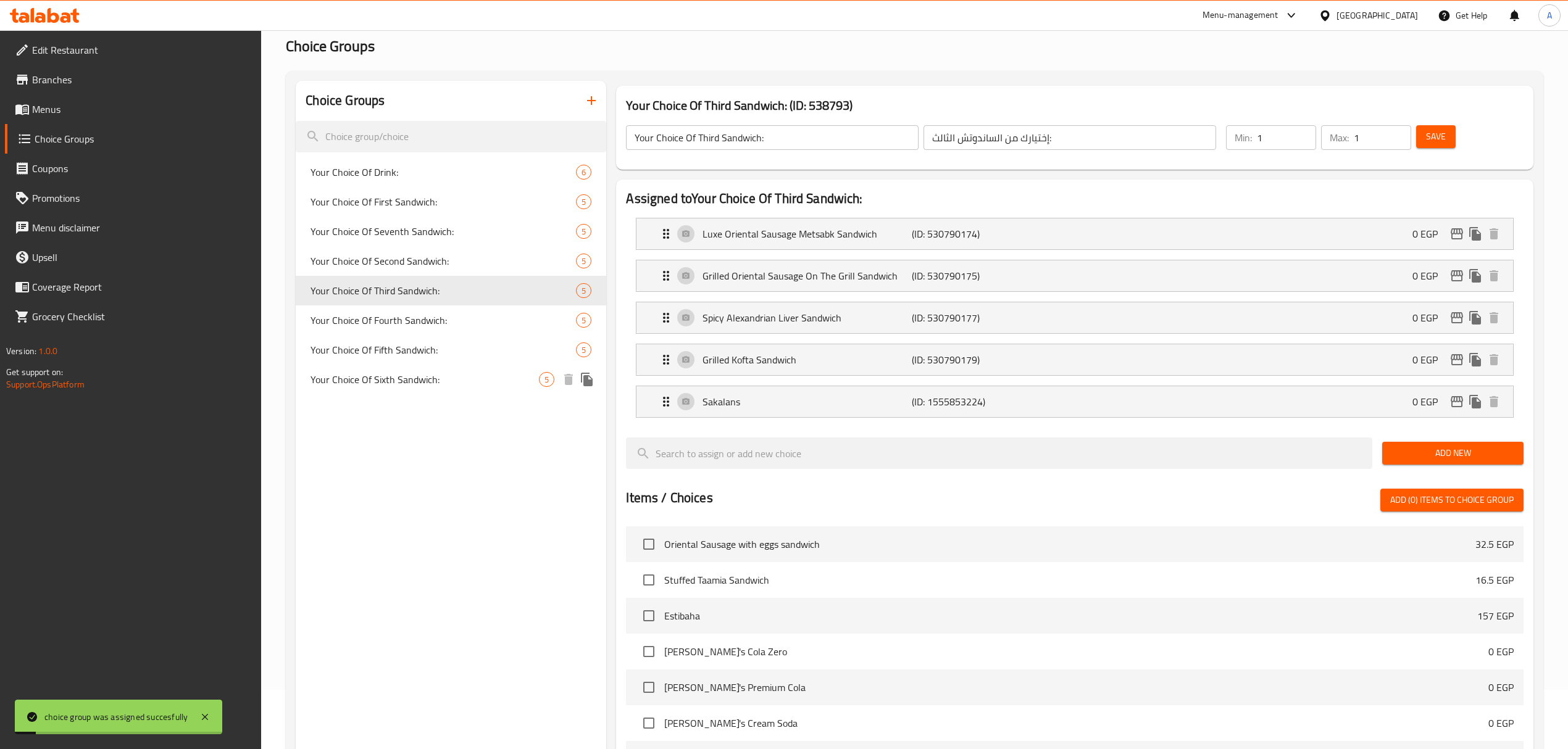
scroll to position [0, 0]
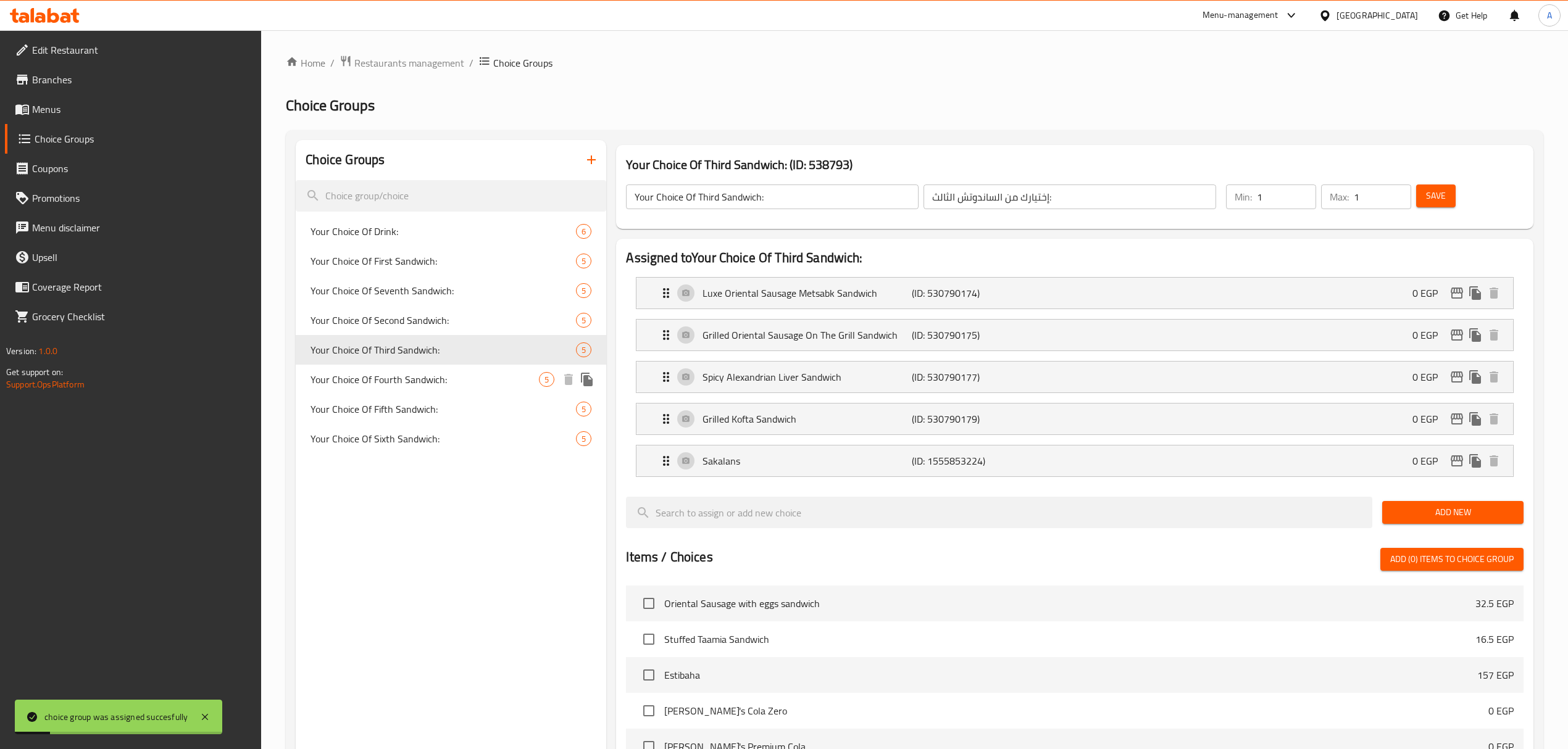
click at [421, 374] on span "Your Choice Of Fourth Sandwich:" at bounding box center [425, 379] width 228 height 15
type input "Your Choice Of Fourth Sandwich:"
type input "إختيارك من الساندوتش الرابع:"
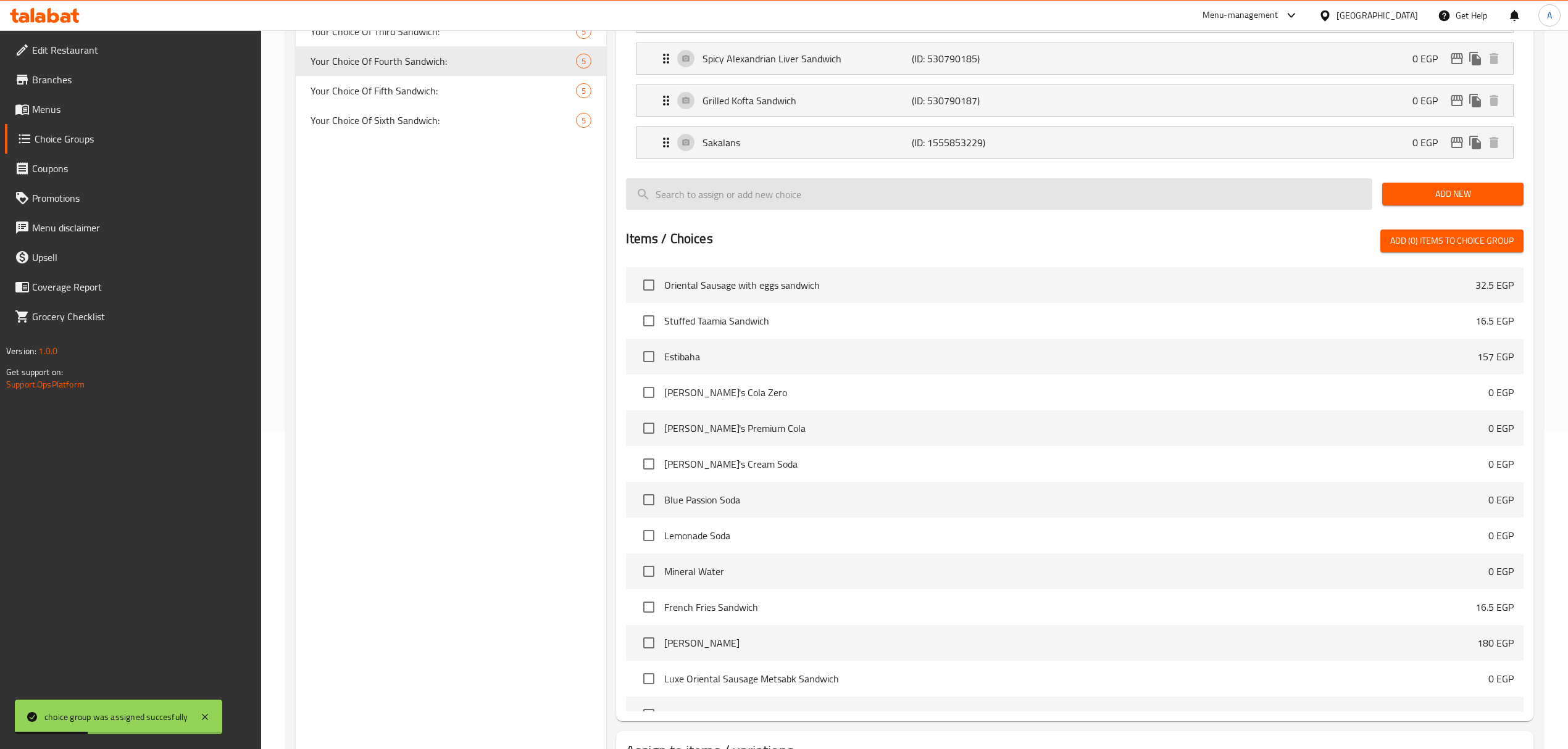
scroll to position [418, 0]
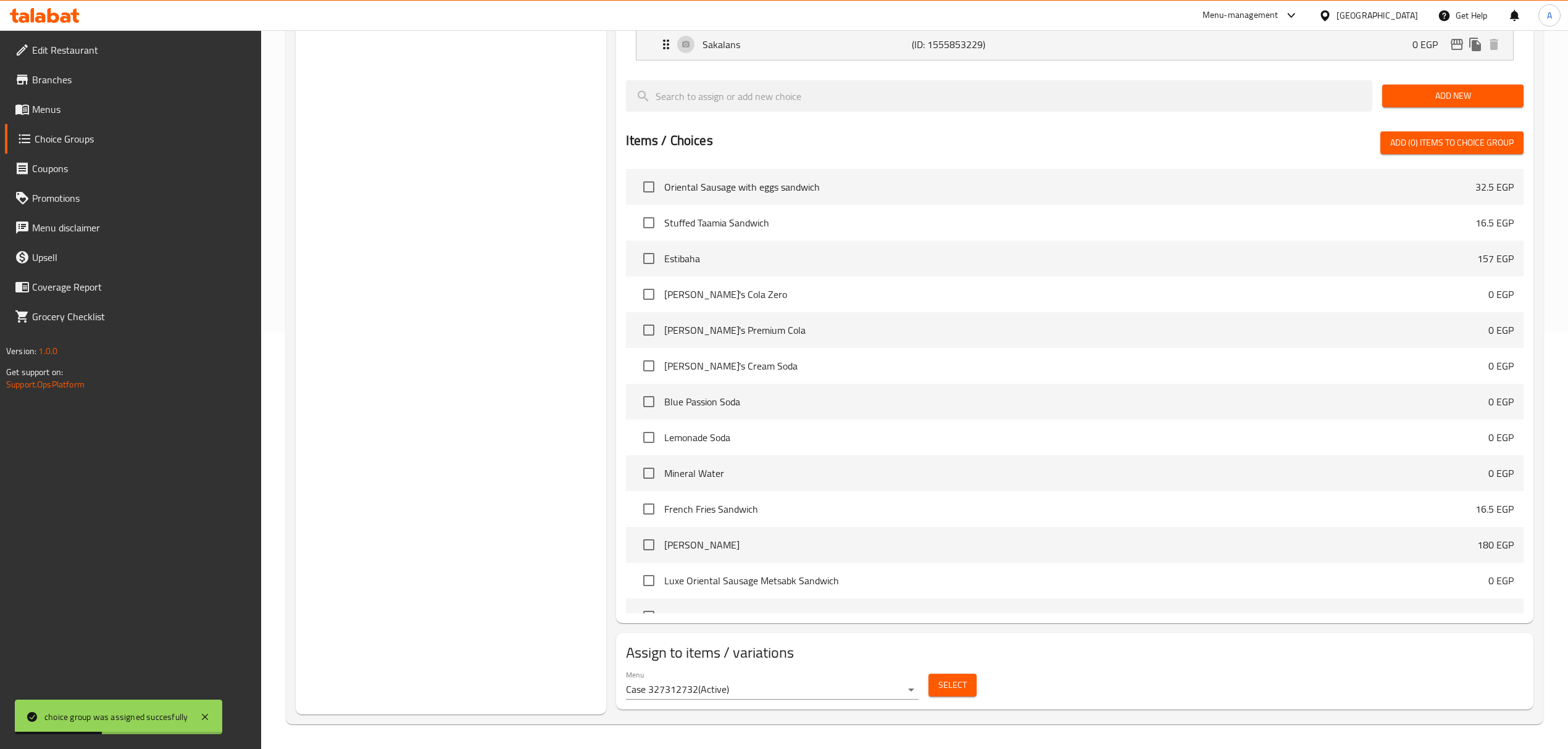
click at [945, 684] on span "Select" at bounding box center [952, 685] width 28 height 15
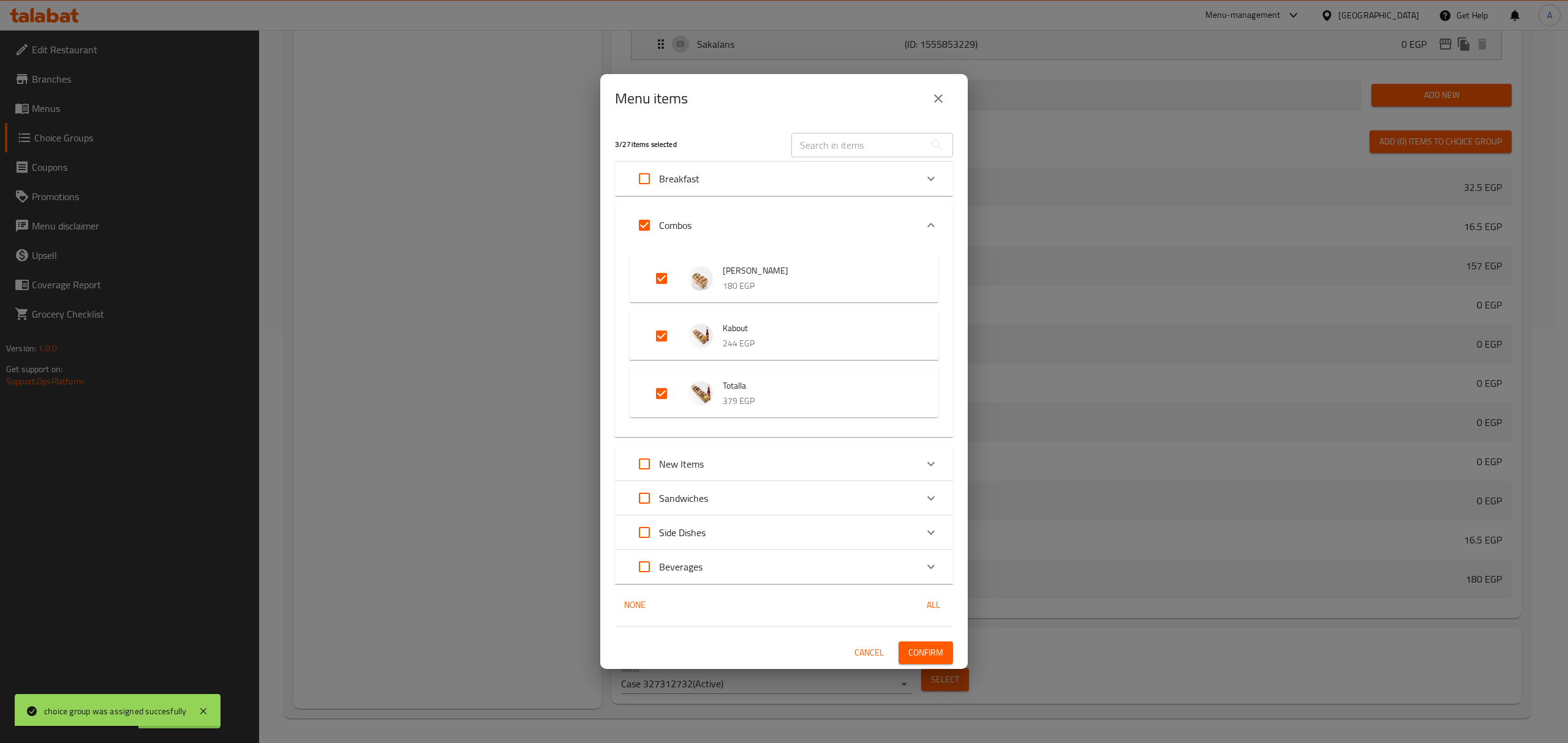
click at [664, 344] on input "Expand" at bounding box center [661, 336] width 29 height 29
checkbox input "false"
click at [658, 390] on input "Expand" at bounding box center [661, 393] width 29 height 29
checkbox input "false"
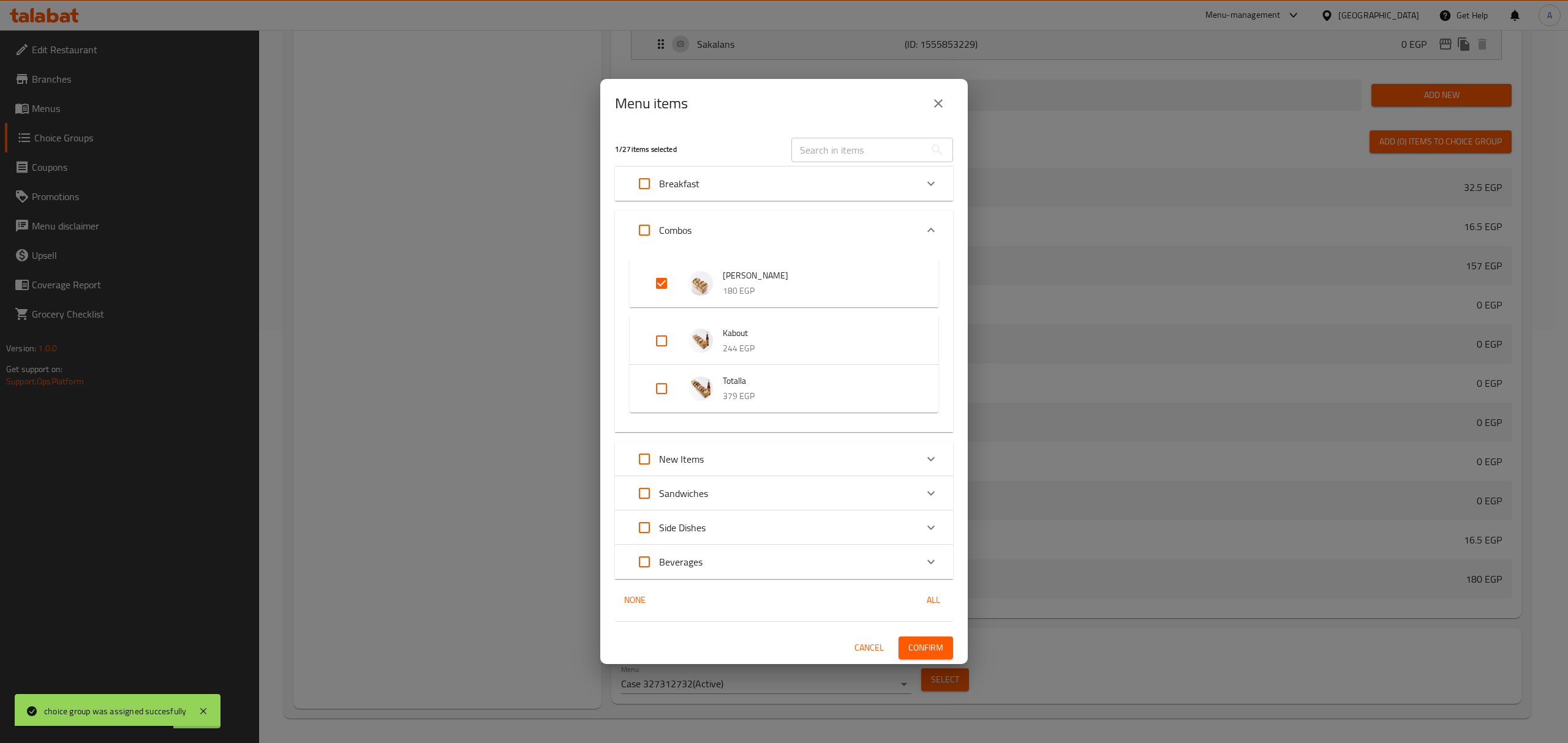
click at [944, 651] on button "Confirm" at bounding box center [925, 647] width 54 height 23
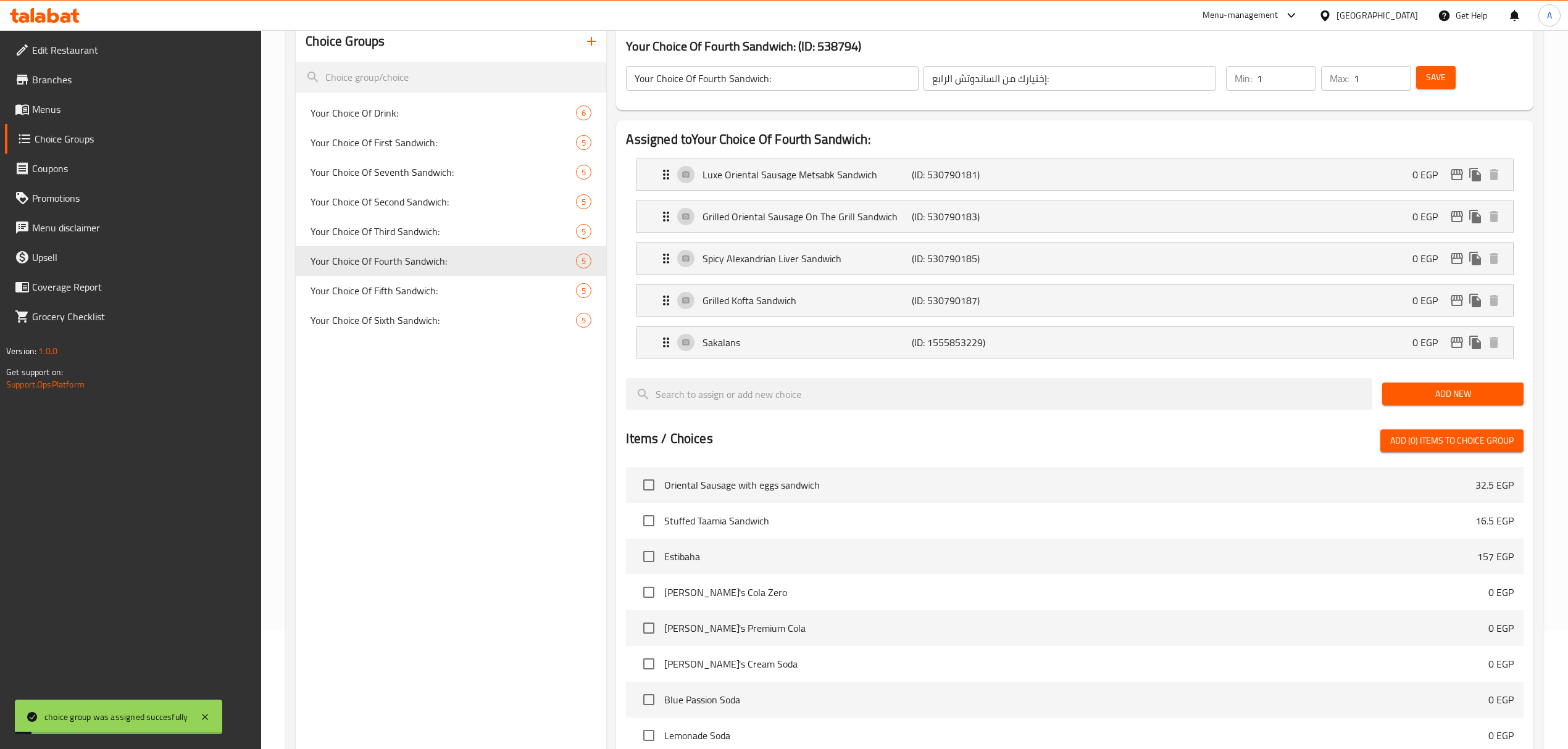
scroll to position [0, 0]
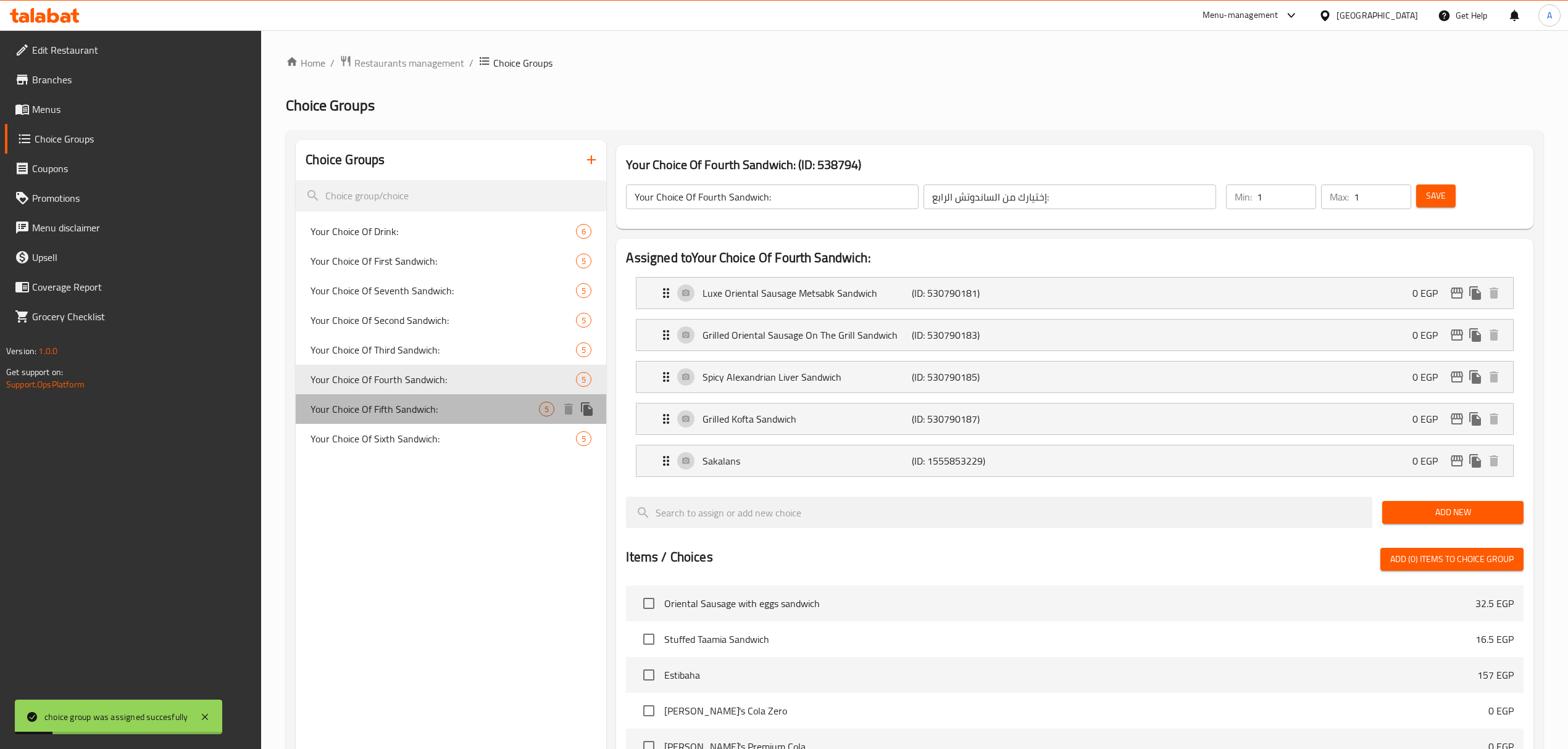
click at [448, 402] on span "Your Choice Of Fifth Sandwich:" at bounding box center [425, 409] width 228 height 15
type input "Your Choice Of Fifth Sandwich:"
type input "إختيارك من الساندوتش الخامس:"
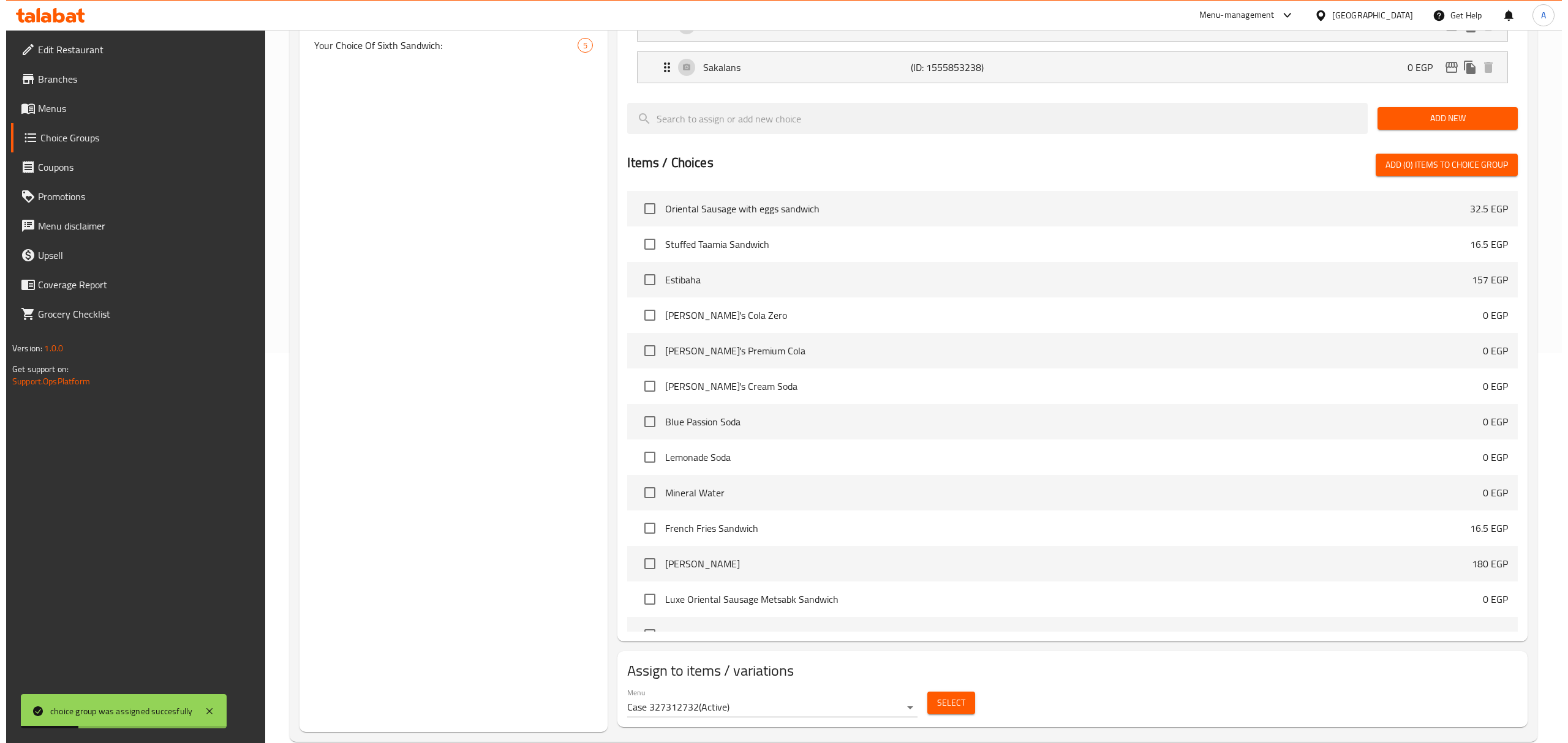
scroll to position [415, 0]
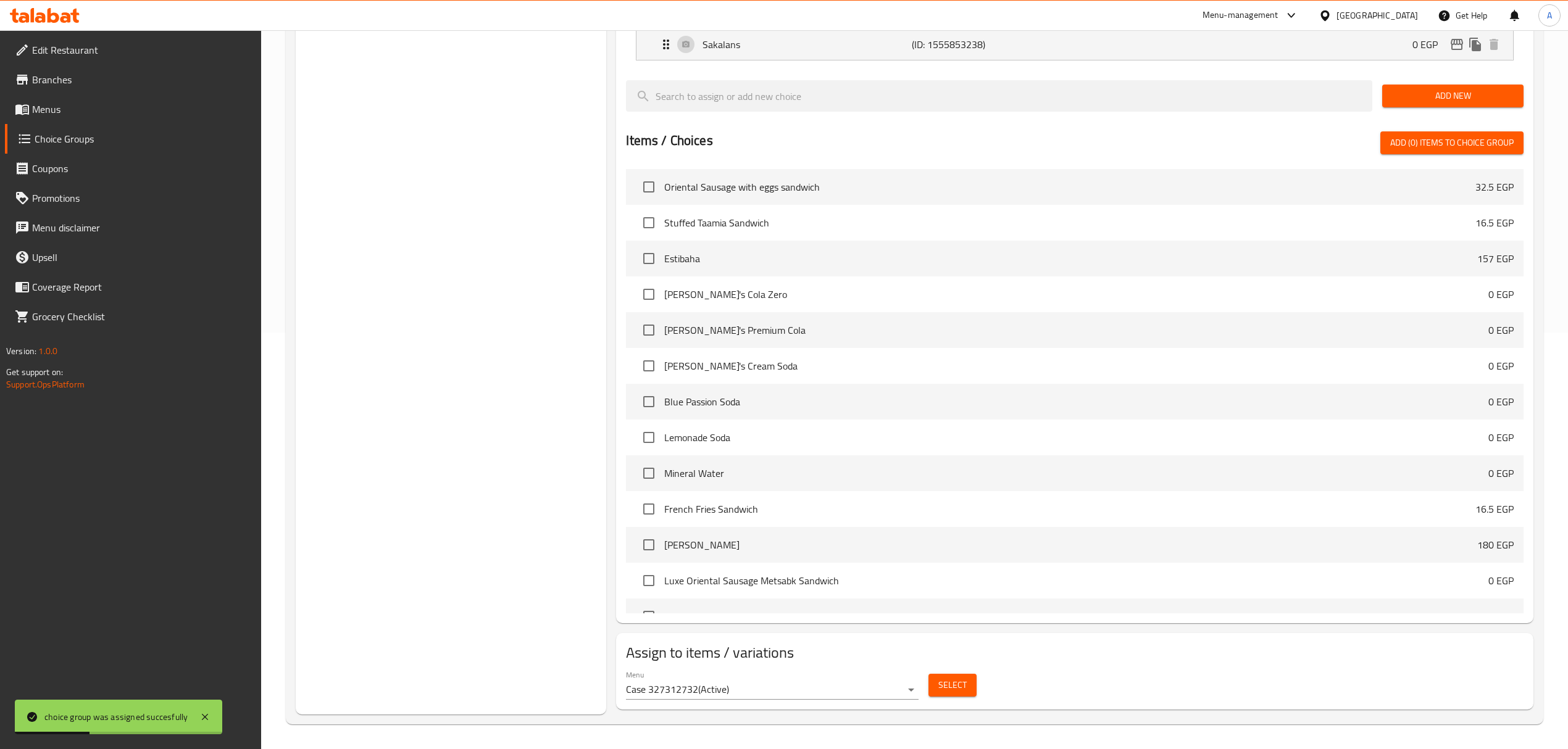
click at [928, 687] on div "Select" at bounding box center [953, 686] width 58 height 33
click at [943, 687] on span "Select" at bounding box center [952, 685] width 28 height 15
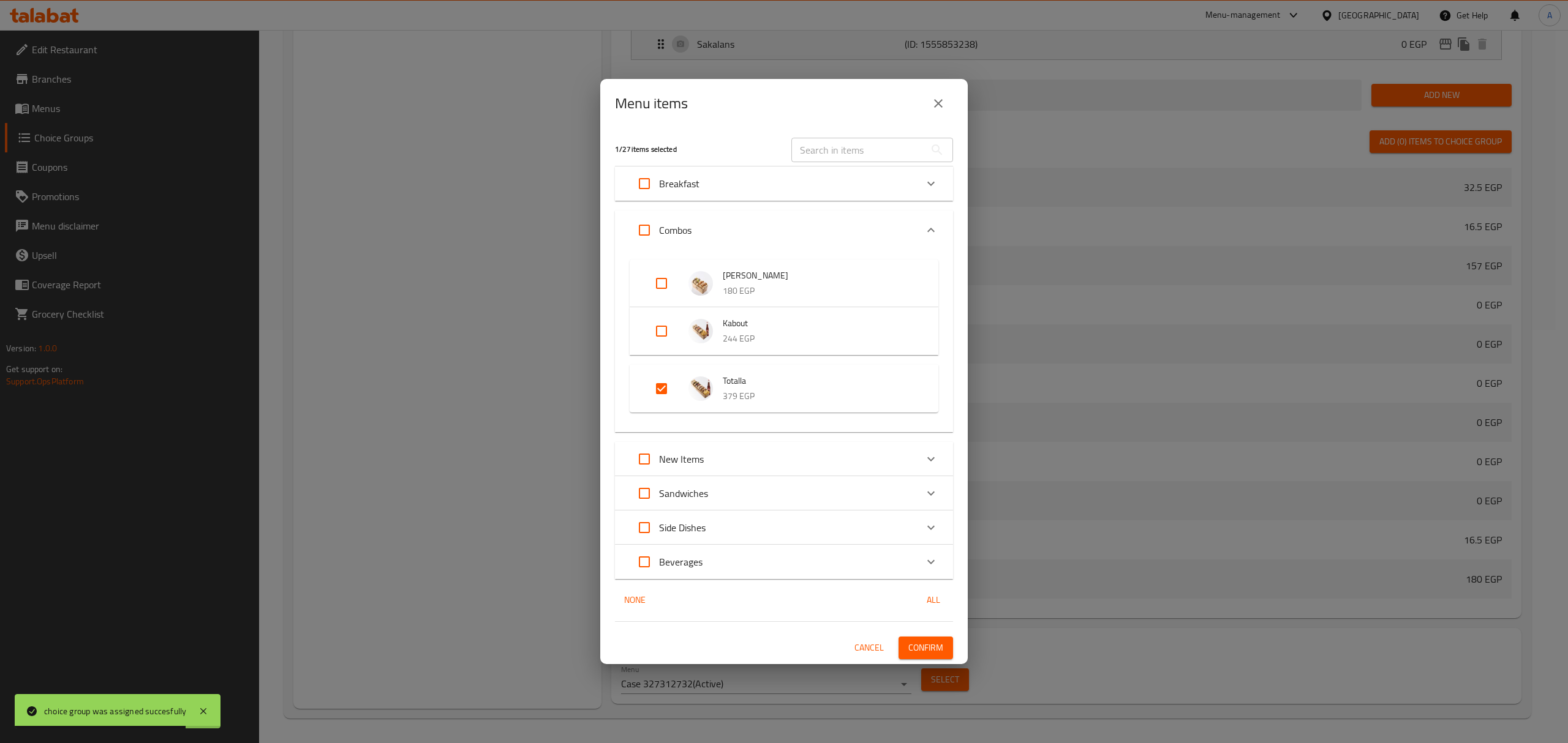
drag, startPoint x: 654, startPoint y: 392, endPoint x: 694, endPoint y: 431, distance: 55.9
click at [655, 393] on input "Expand" at bounding box center [661, 388] width 29 height 29
checkbox input "false"
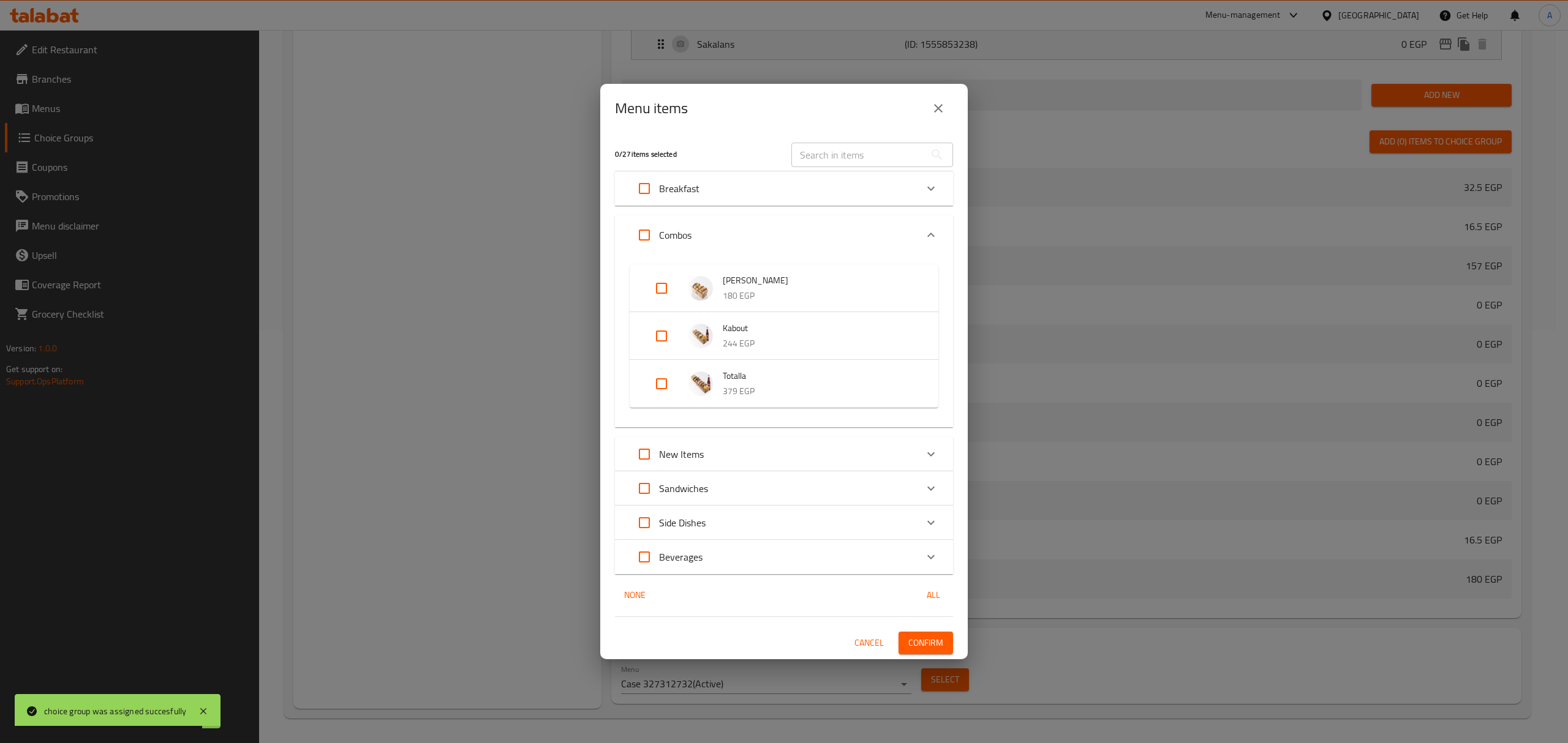
click at [935, 644] on span "Confirm" at bounding box center [925, 643] width 35 height 15
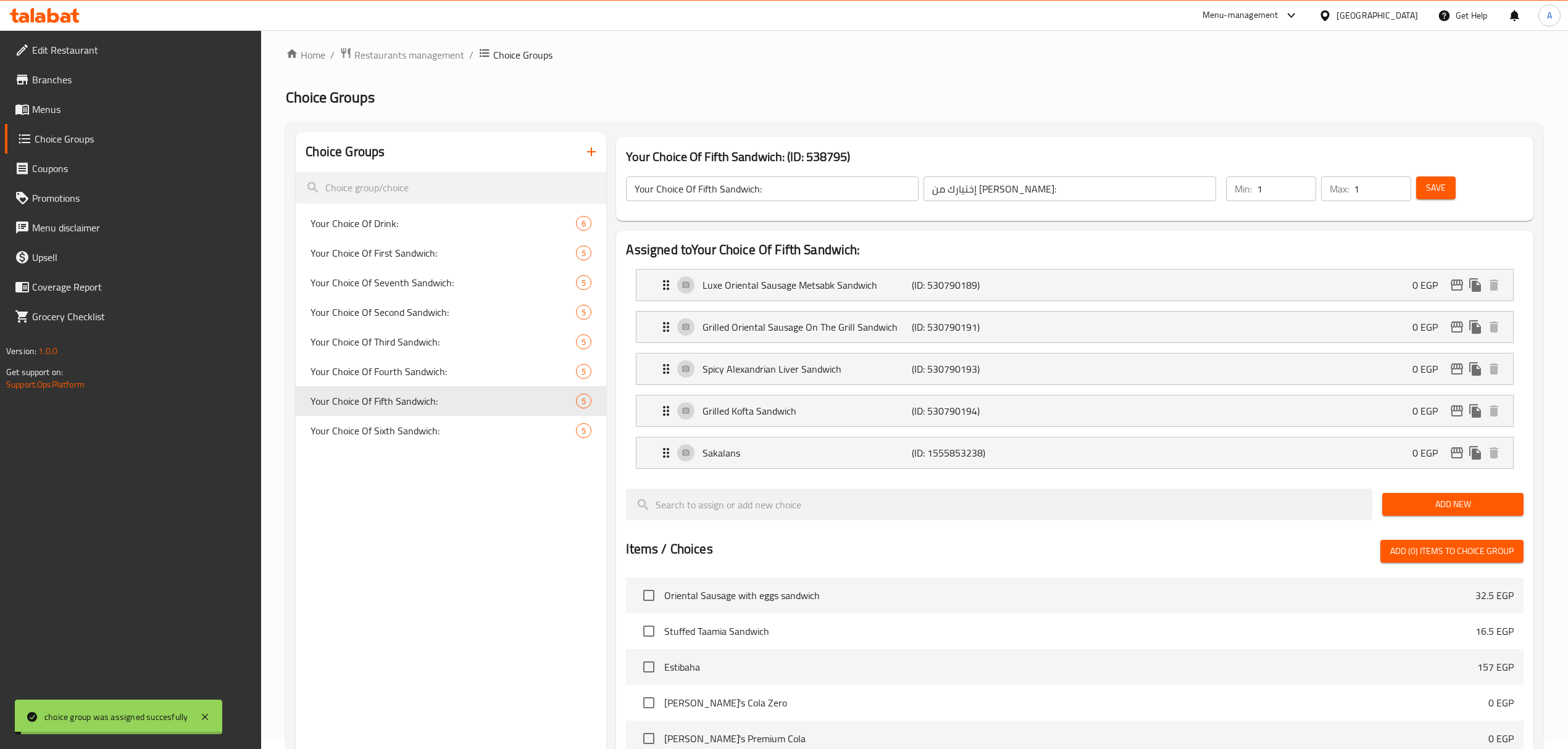
scroll to position [0, 0]
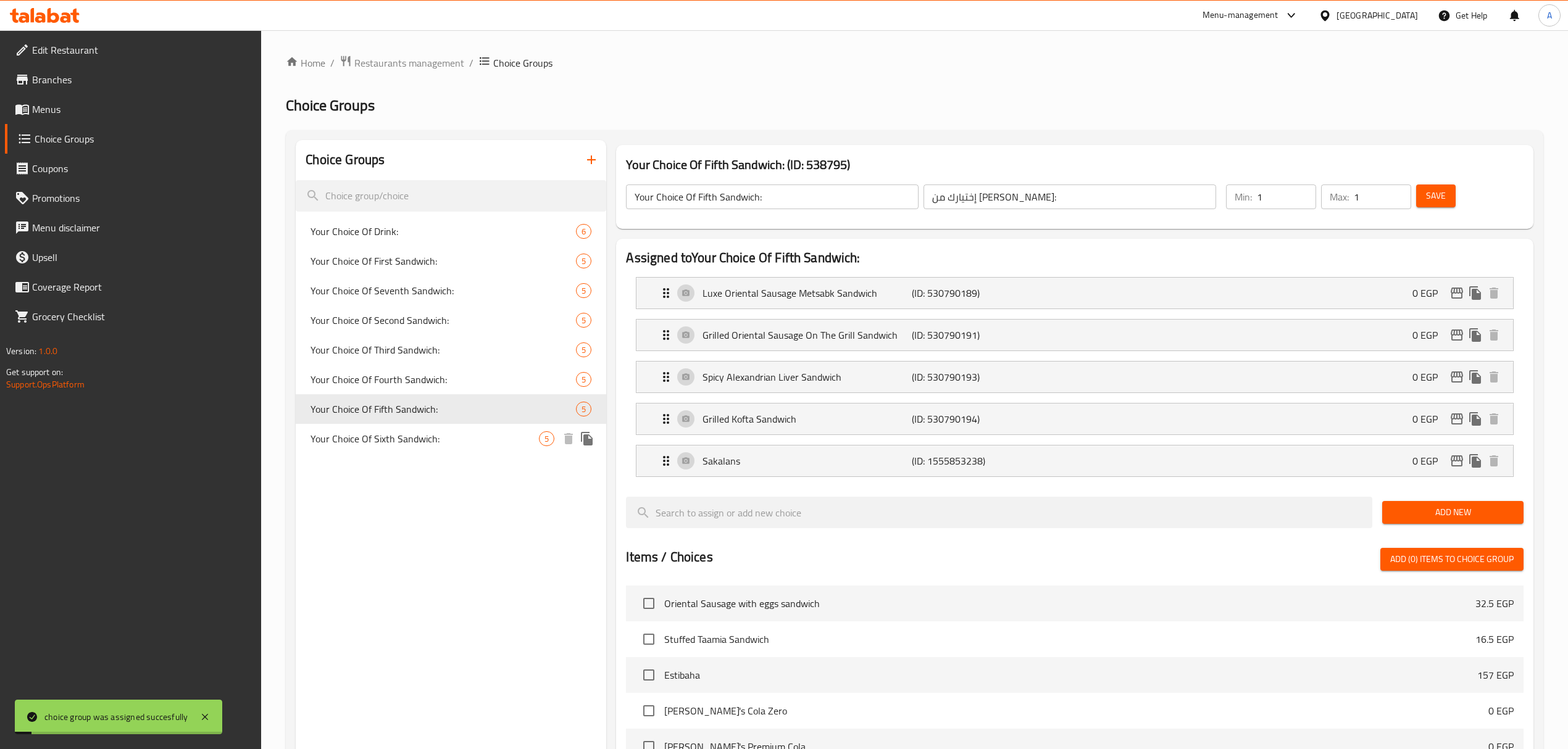
click at [423, 440] on span "Your Choice Of Sixth Sandwich:" at bounding box center [425, 439] width 228 height 15
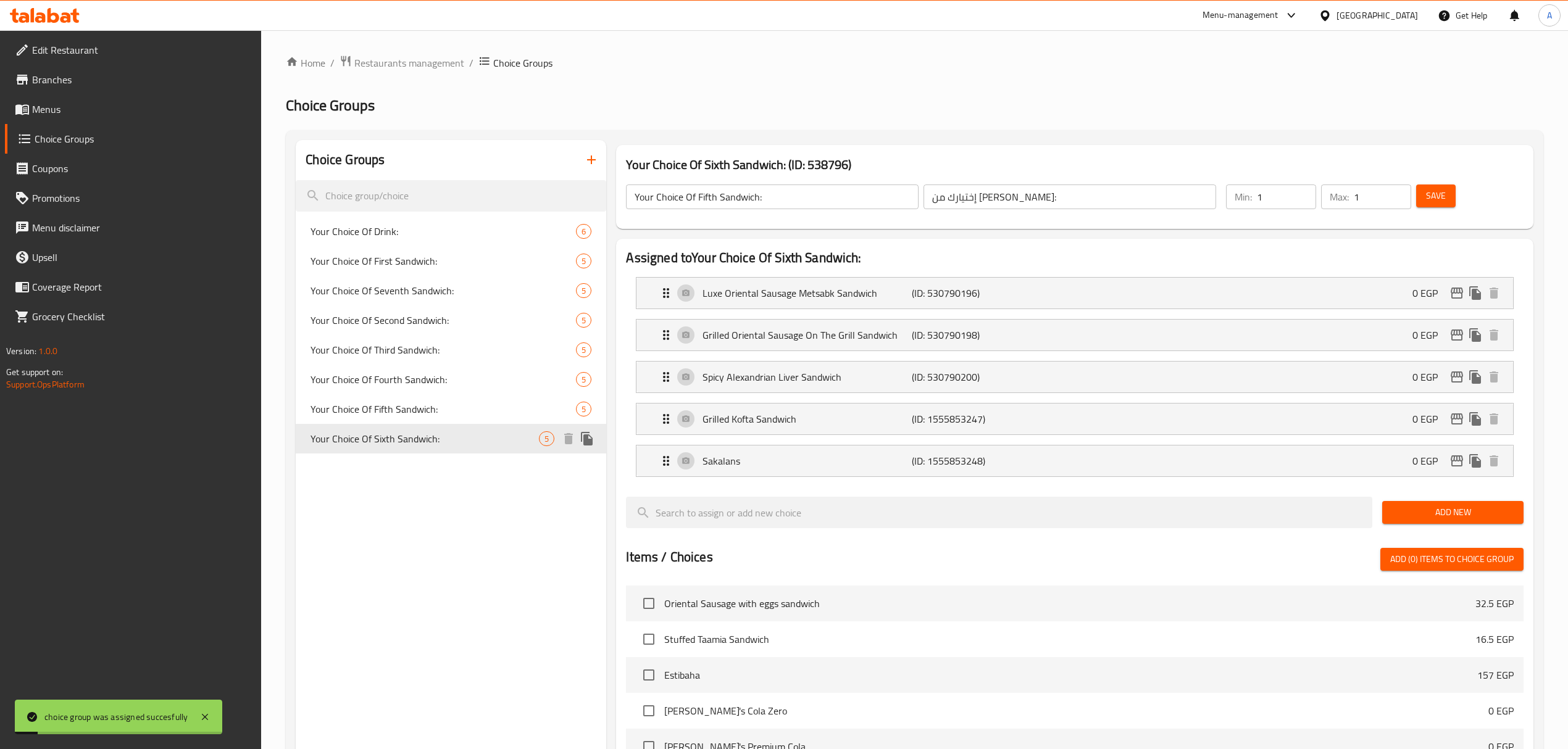
type input "Your Choice Of Sixth Sandwich:"
type input "إختيارك من الساندوتش السادس:"
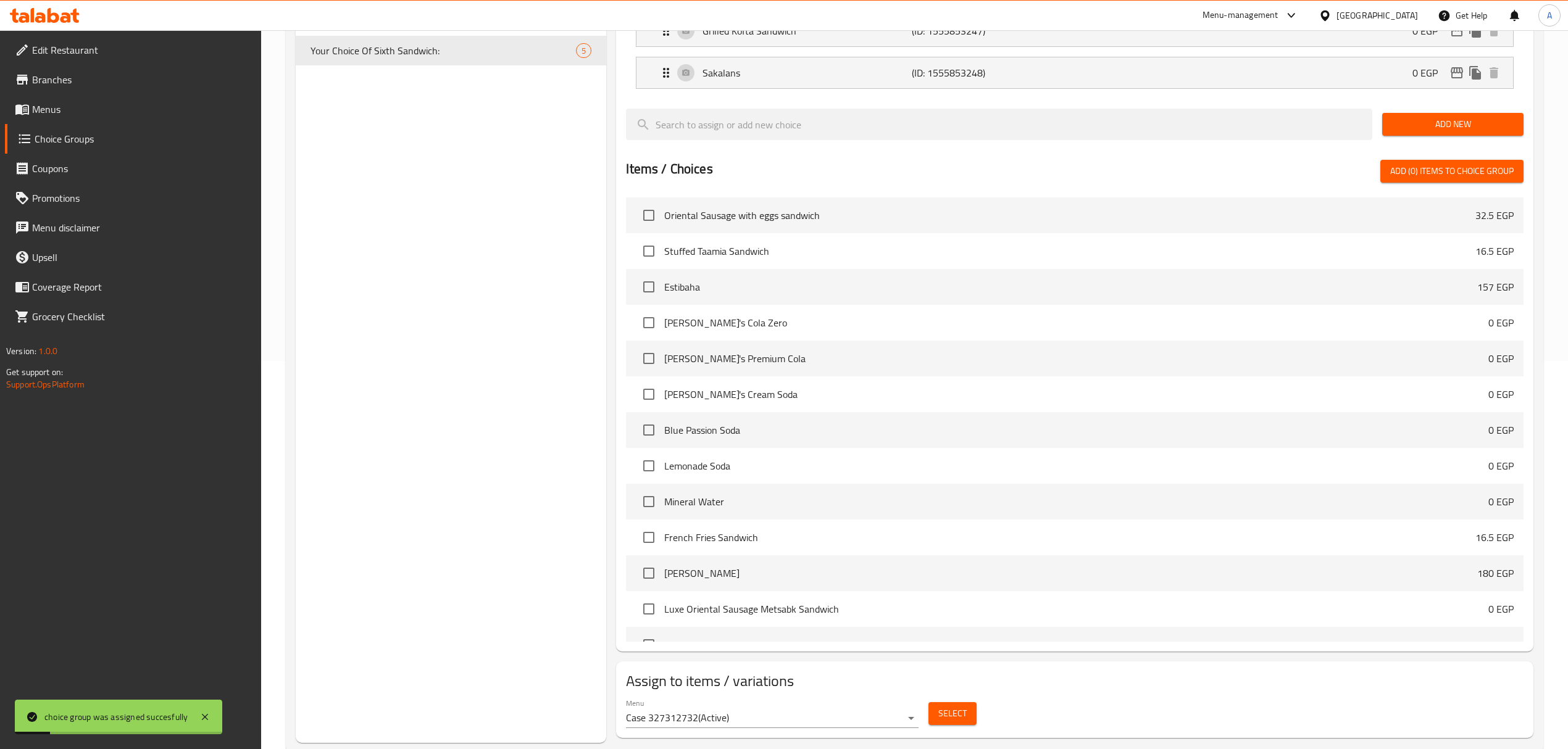
scroll to position [418, 0]
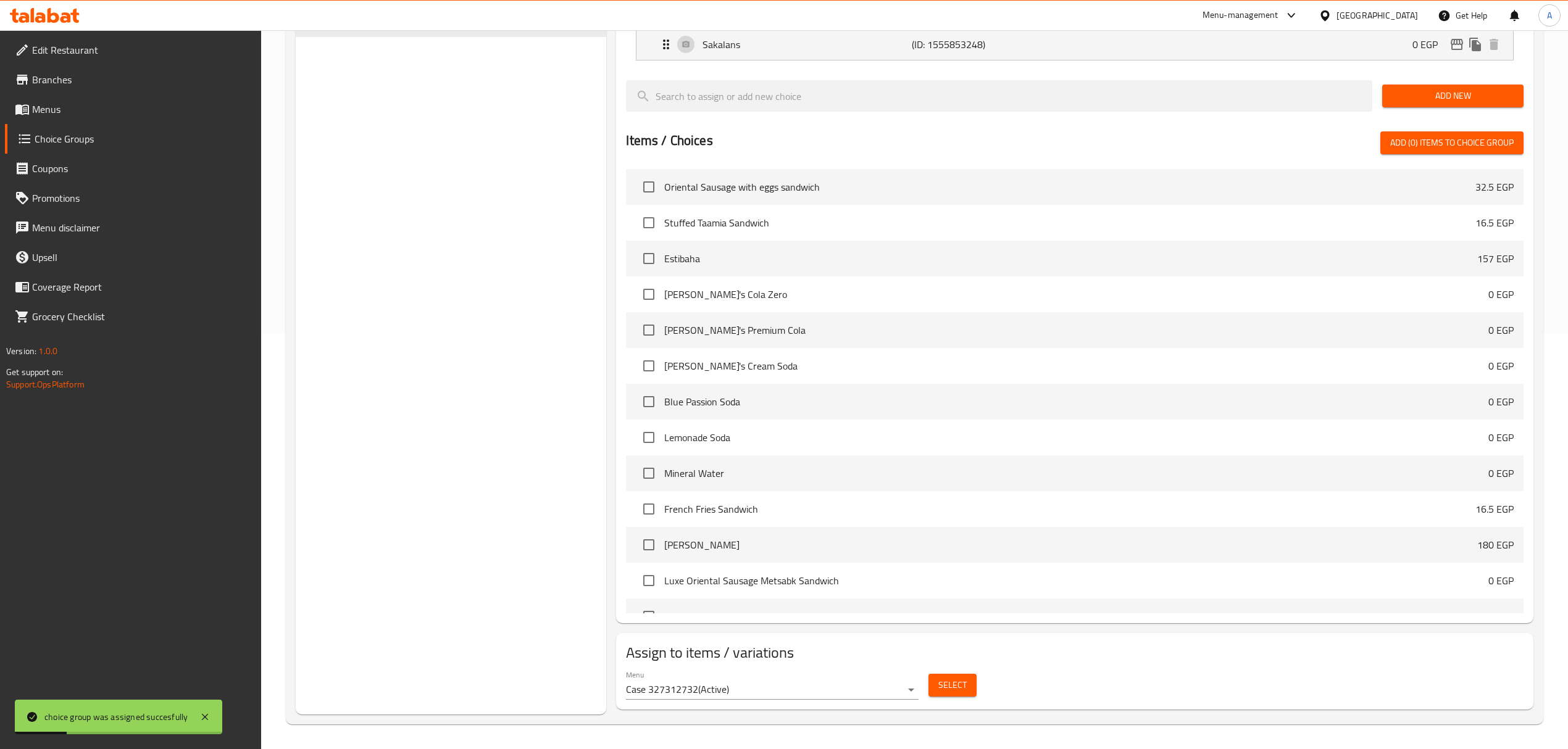
click at [959, 682] on span "Select" at bounding box center [952, 685] width 28 height 15
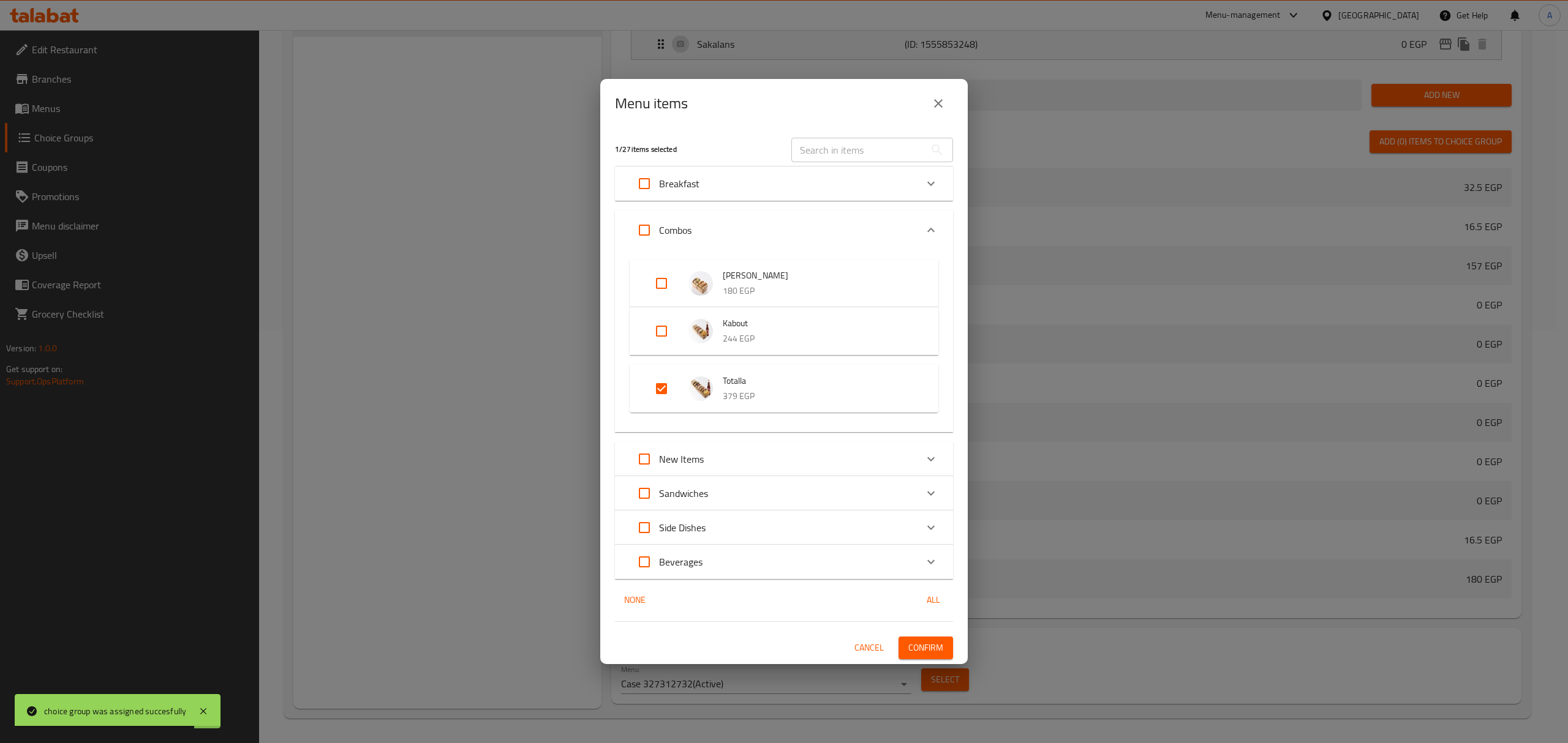
click at [679, 390] on div "Expand" at bounding box center [671, 388] width 34 height 29
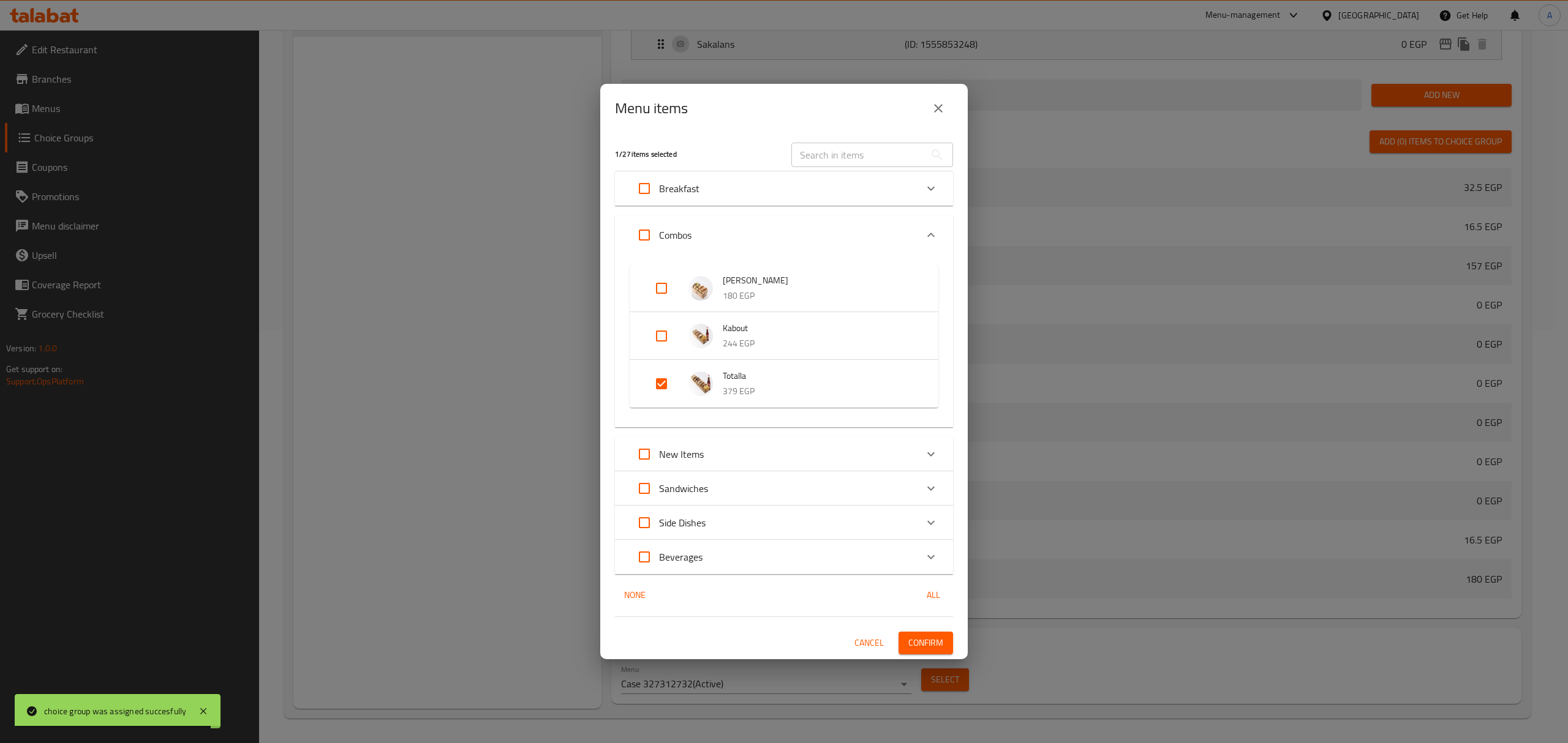
click at [660, 382] on input "Expand" at bounding box center [661, 384] width 29 height 29
checkbox input "false"
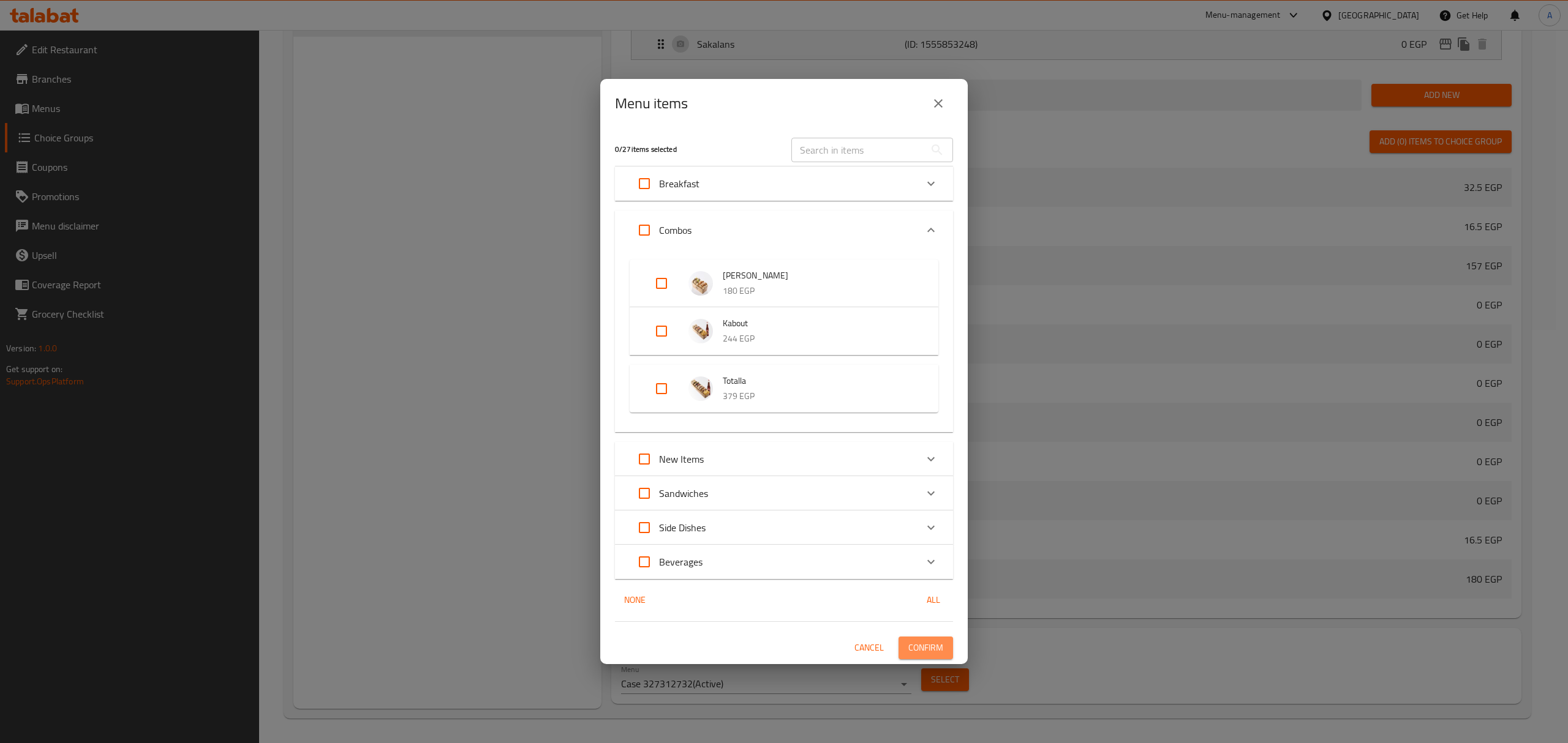
click at [929, 645] on span "Confirm" at bounding box center [925, 647] width 35 height 15
